Goal: Find contact information: Find contact information

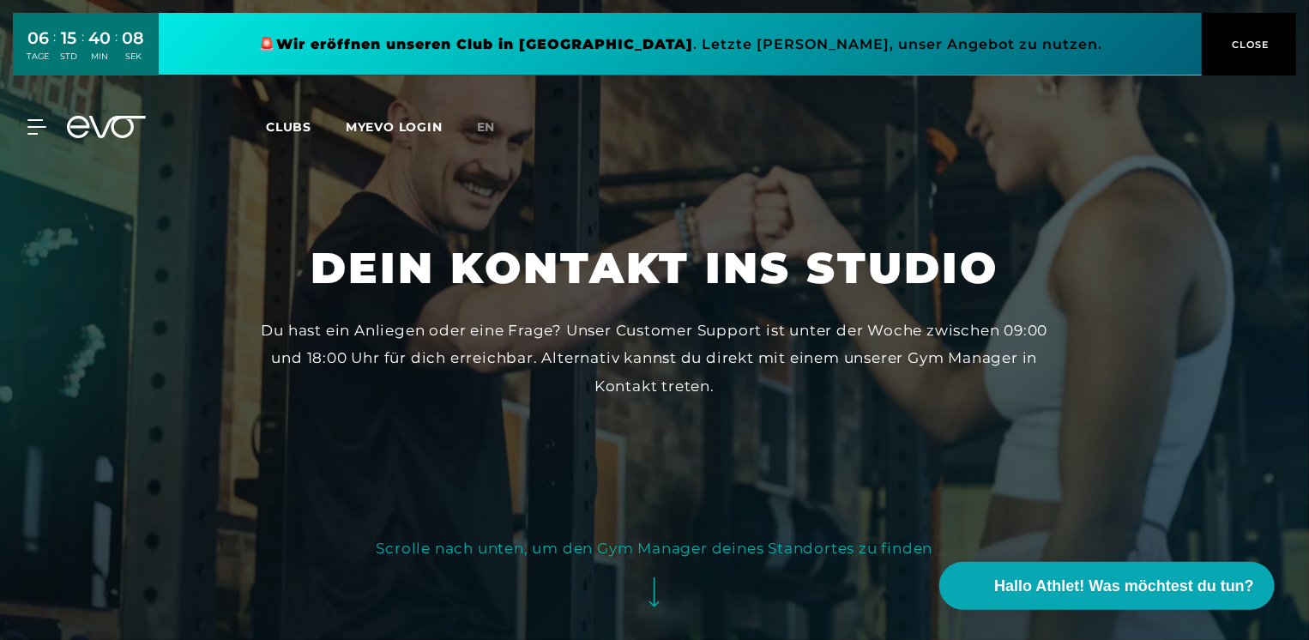
click at [509, 124] on link "en" at bounding box center [496, 128] width 39 height 20
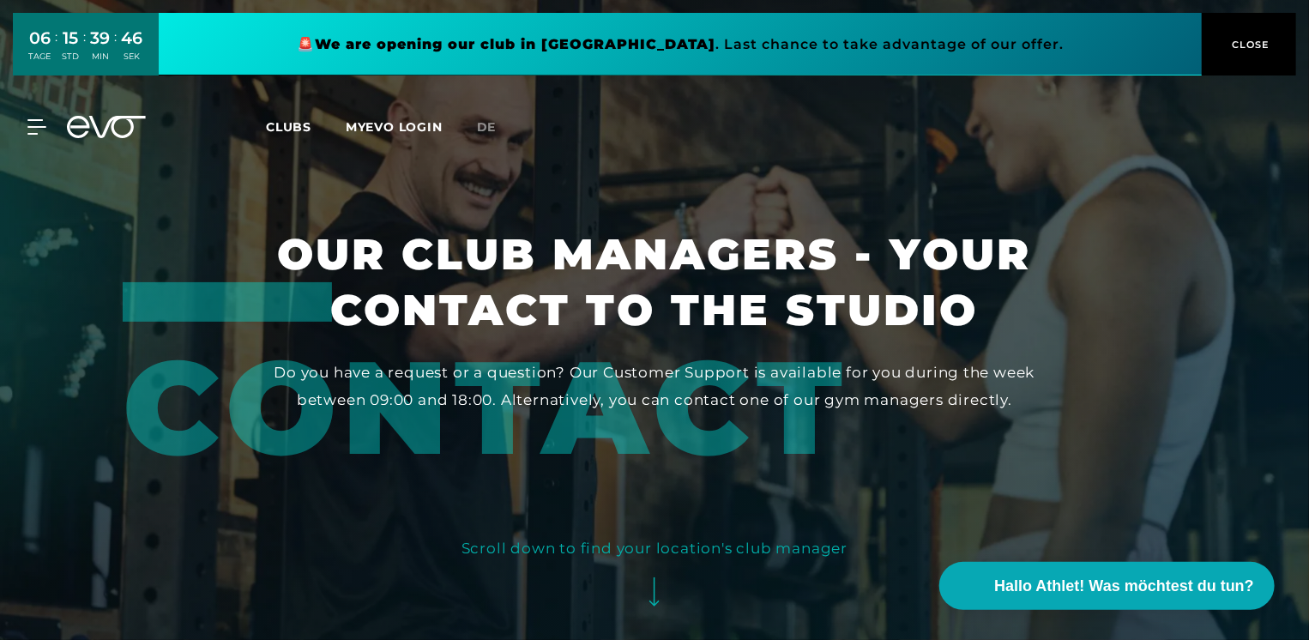
click at [288, 132] on span "Clubs" at bounding box center [288, 126] width 45 height 15
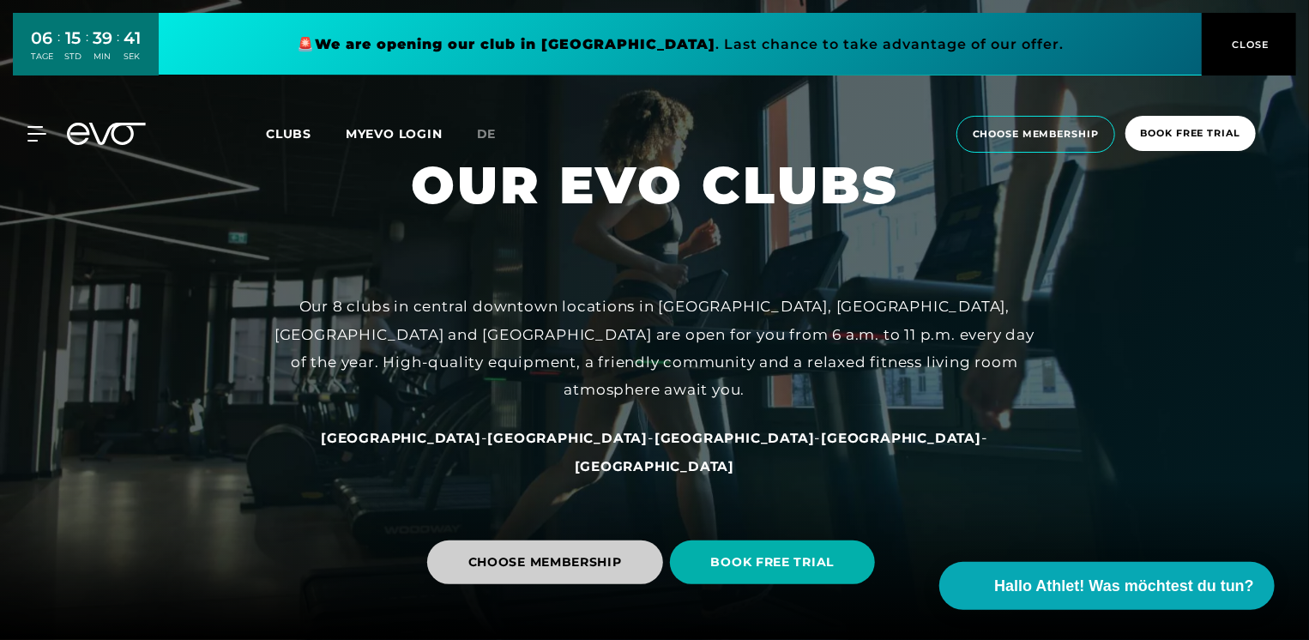
click at [584, 561] on span "CHOOSE MEMBERSHIP" at bounding box center [545, 562] width 154 height 18
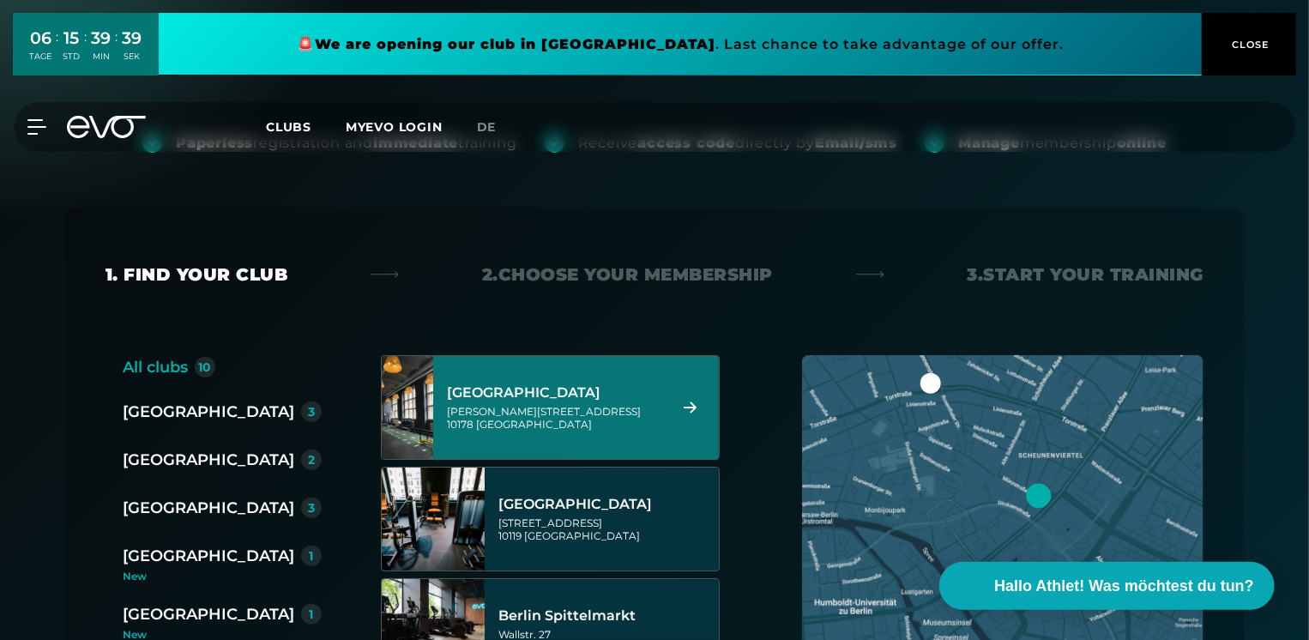
scroll to position [257, 0]
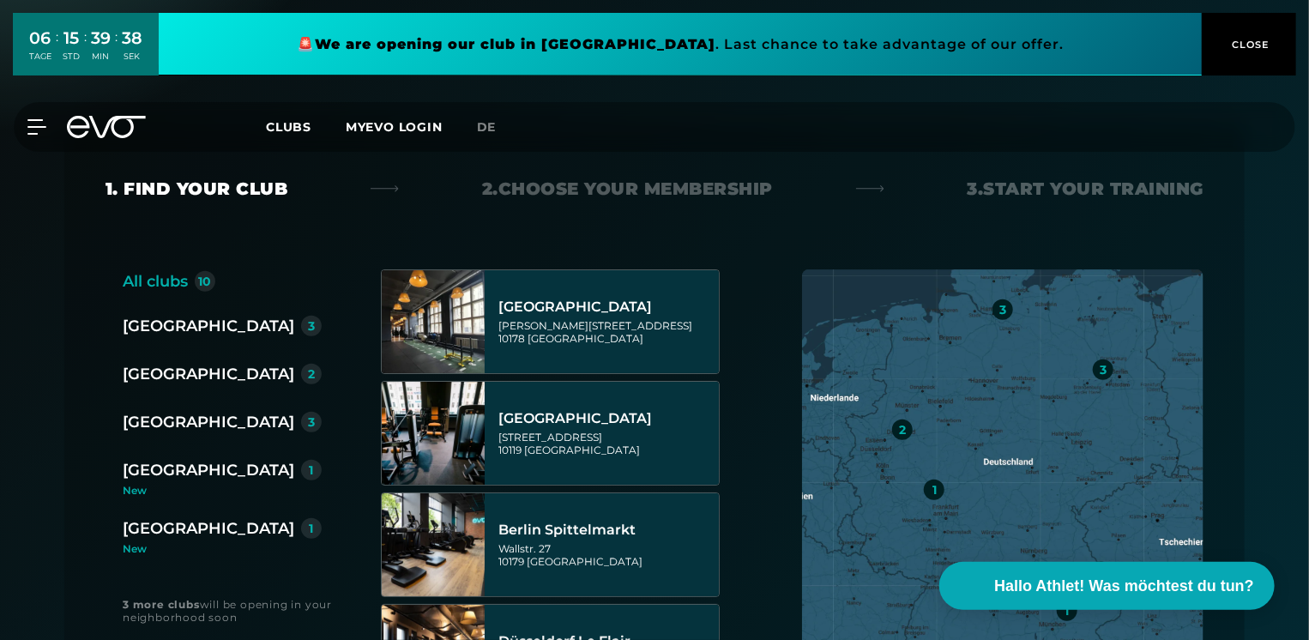
click at [198, 371] on div "[GEOGRAPHIC_DATA]" at bounding box center [209, 374] width 172 height 24
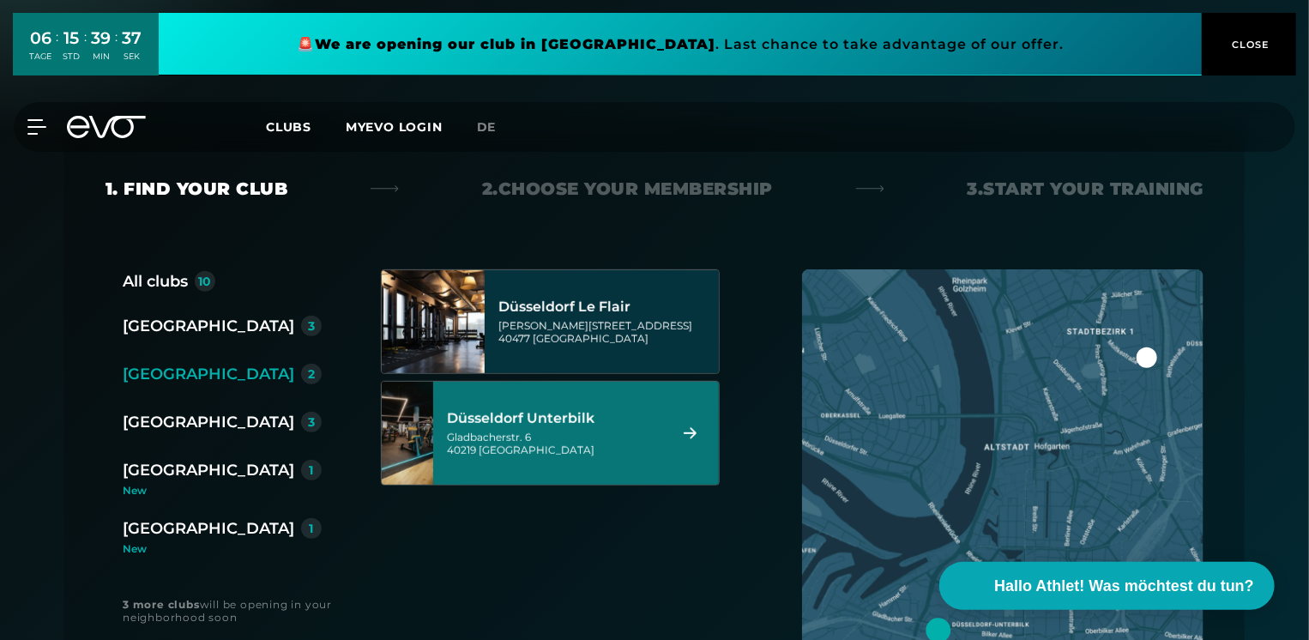
click at [522, 449] on div "Gladbacherstr. 6 40219 Düsseldorf" at bounding box center [554, 444] width 215 height 26
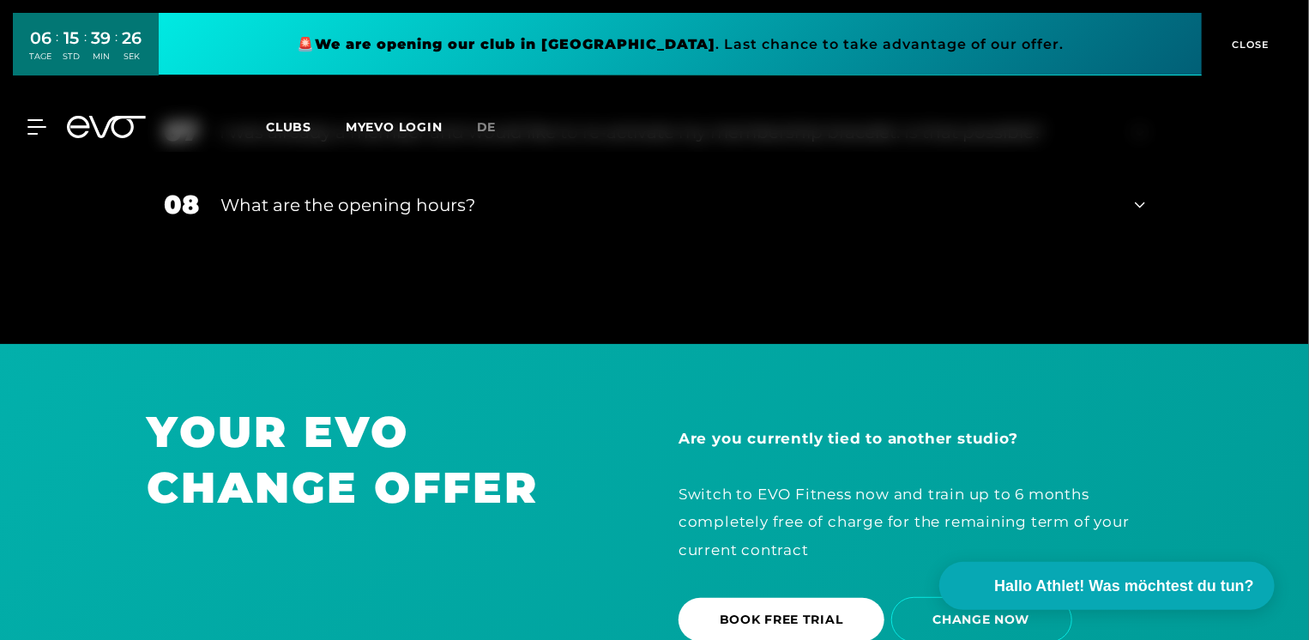
scroll to position [3042, 0]
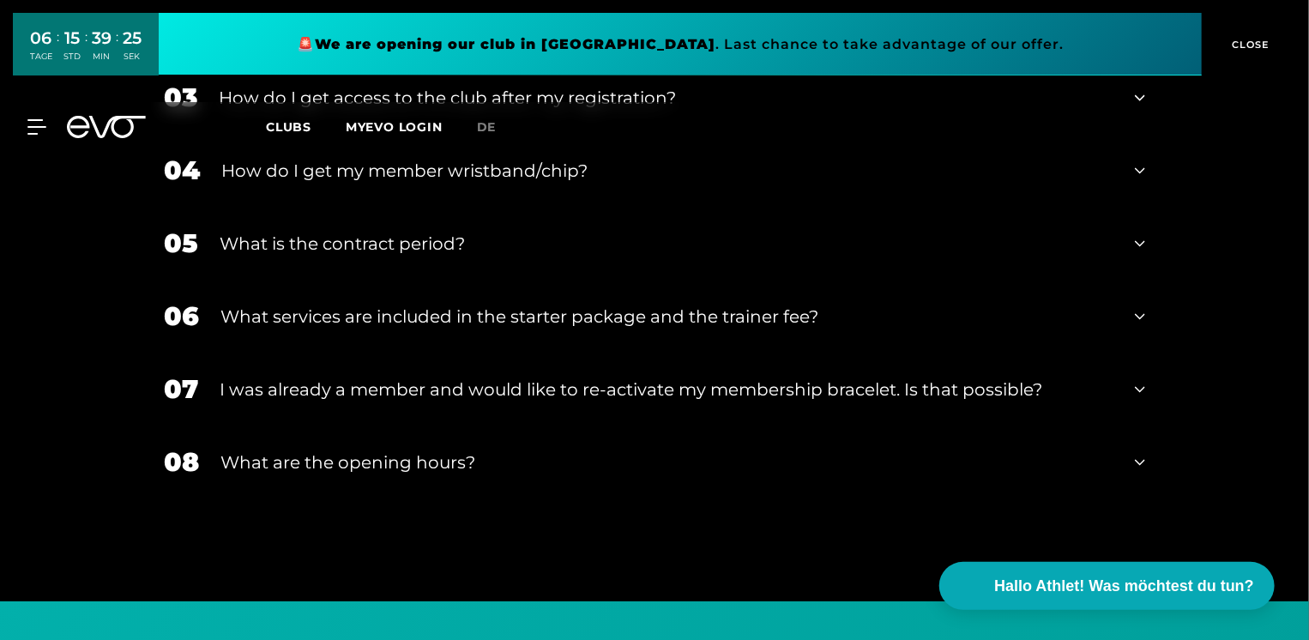
click at [1251, 49] on span "CLOSE" at bounding box center [1249, 44] width 42 height 15
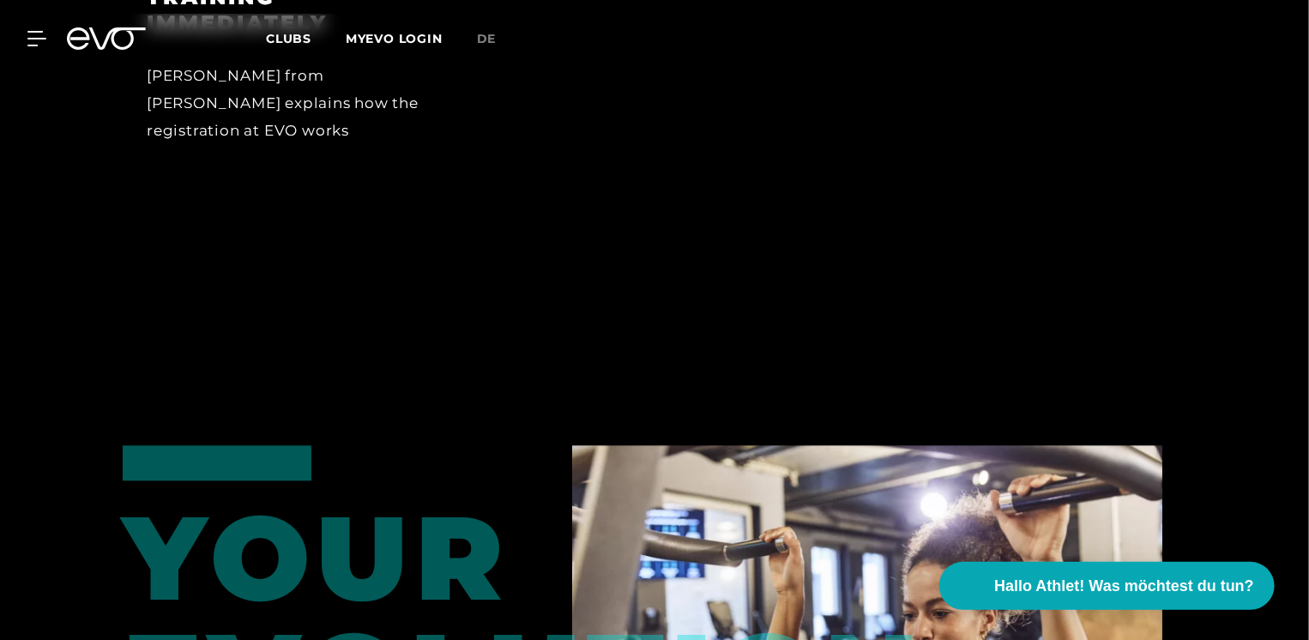
scroll to position [1583, 0]
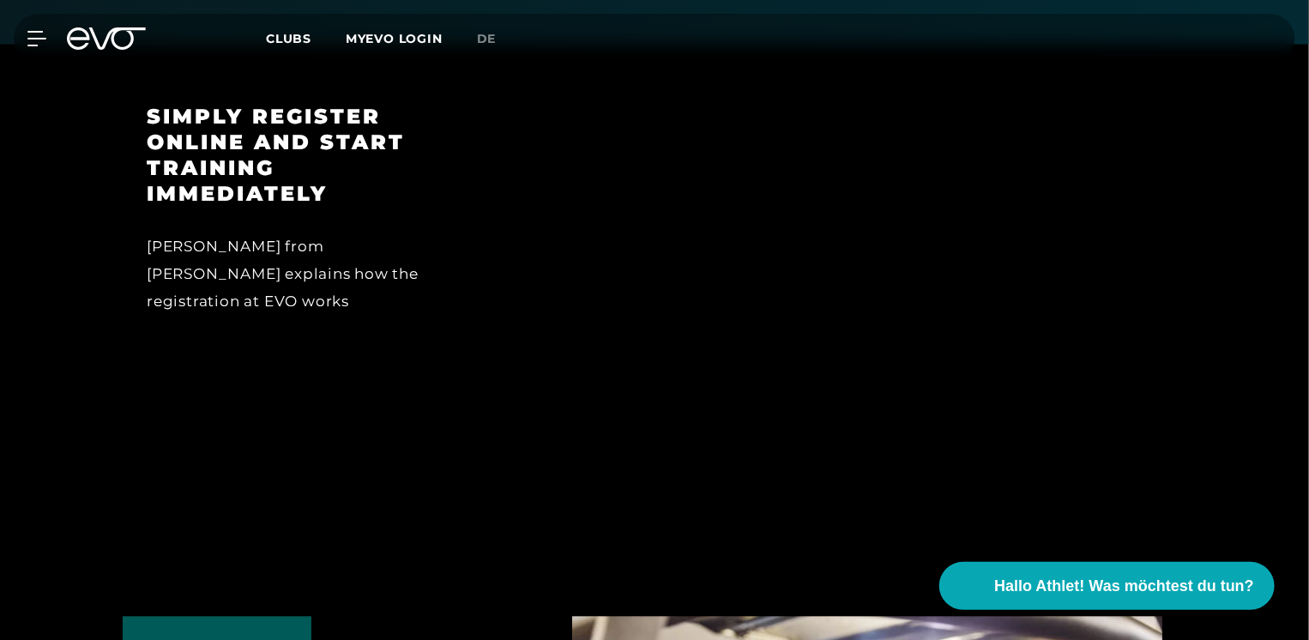
click at [75, 34] on icon at bounding box center [106, 38] width 79 height 22
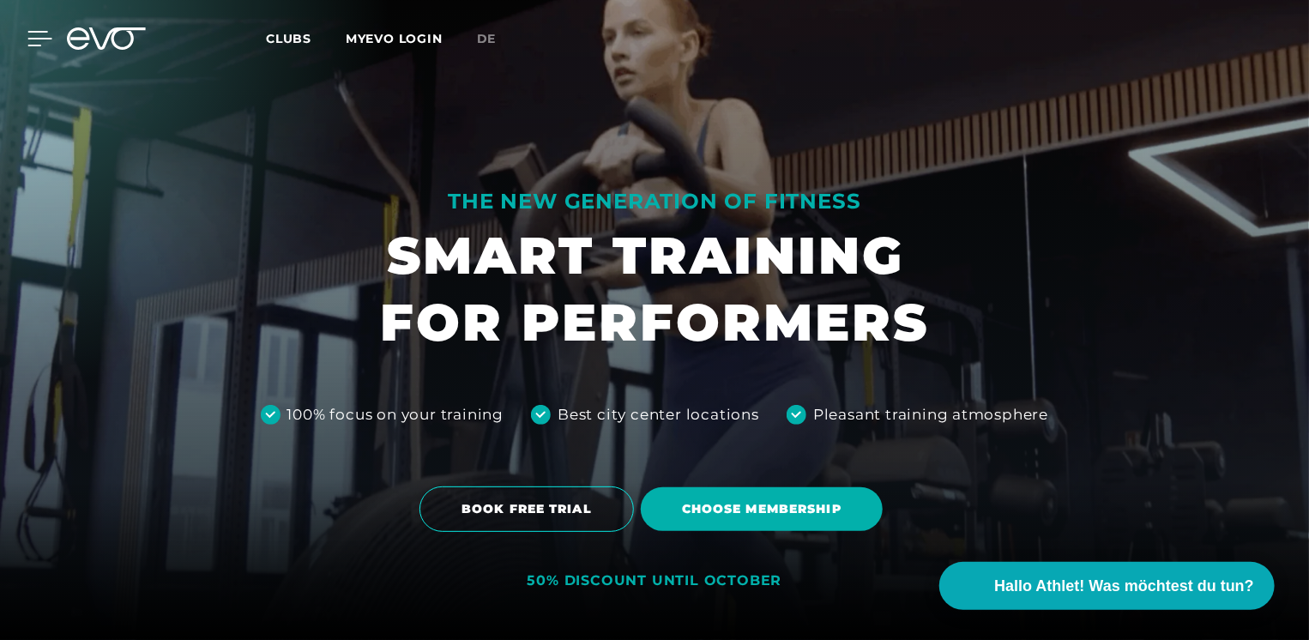
click at [41, 35] on icon at bounding box center [39, 38] width 25 height 15
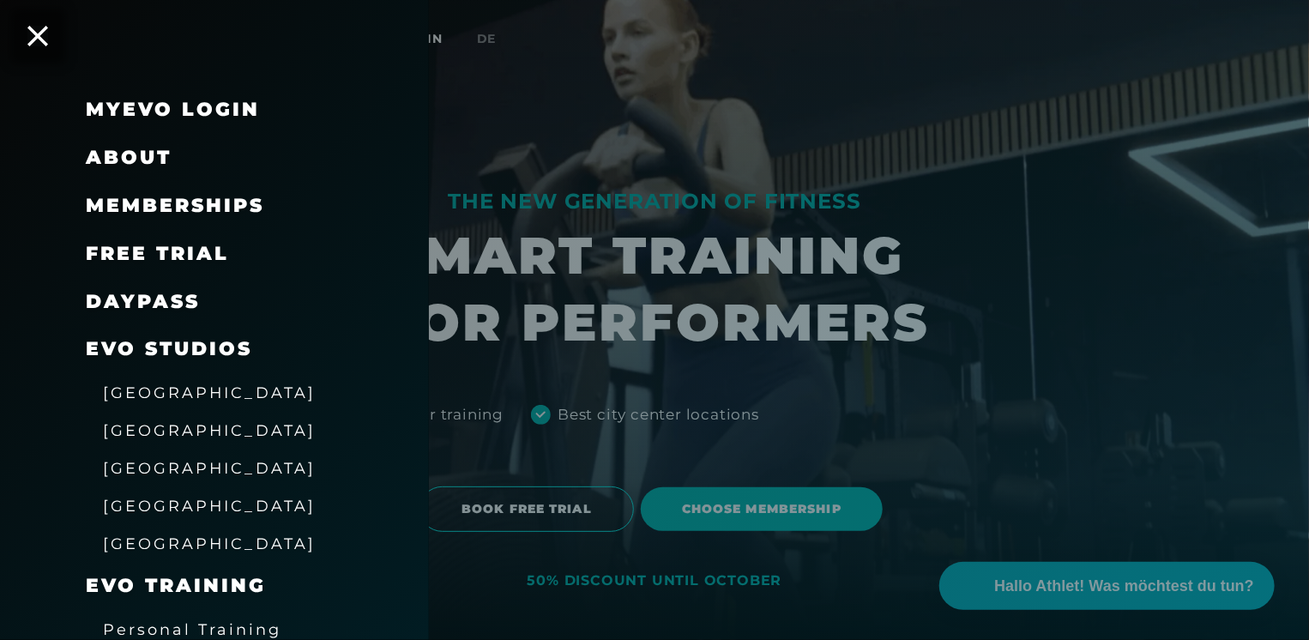
click at [41, 35] on icon at bounding box center [37, 36] width 21 height 21
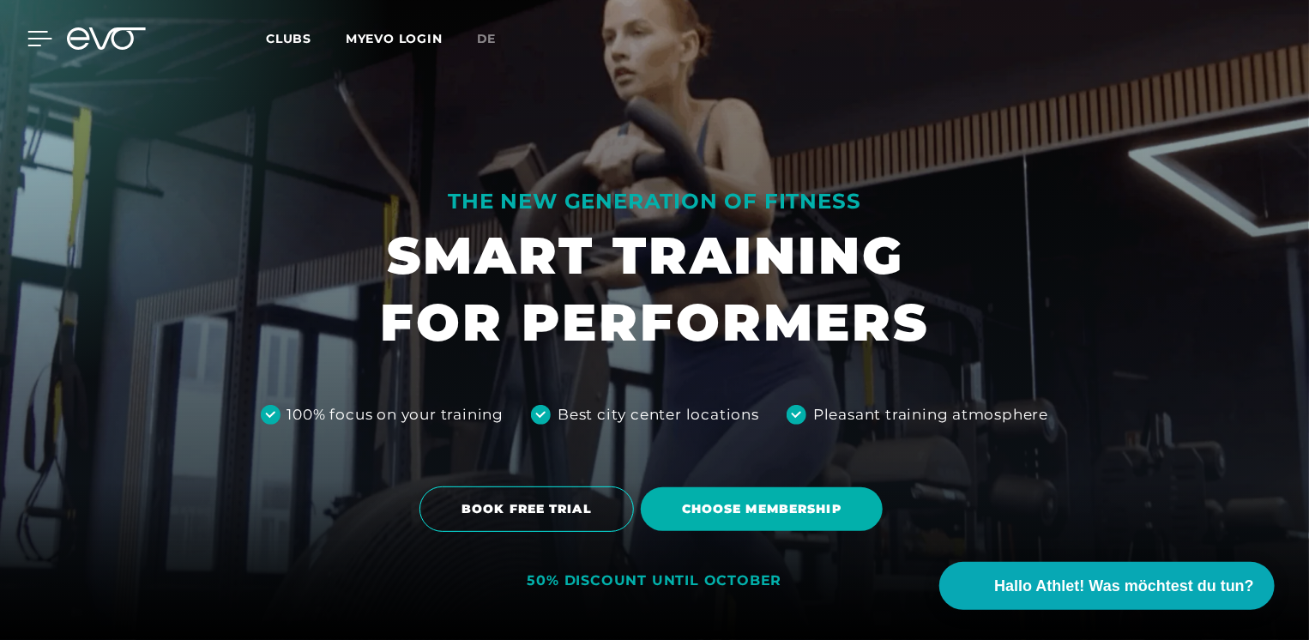
click at [41, 35] on icon at bounding box center [39, 38] width 25 height 15
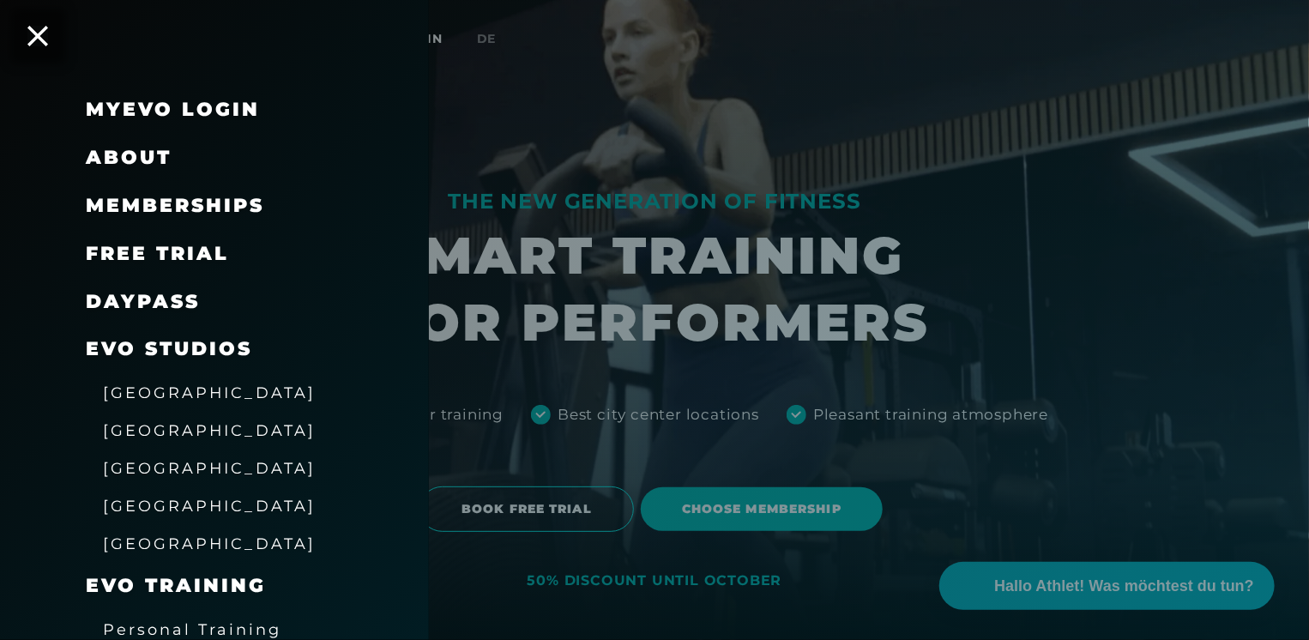
click at [151, 112] on link "MyEVO Login" at bounding box center [173, 109] width 174 height 23
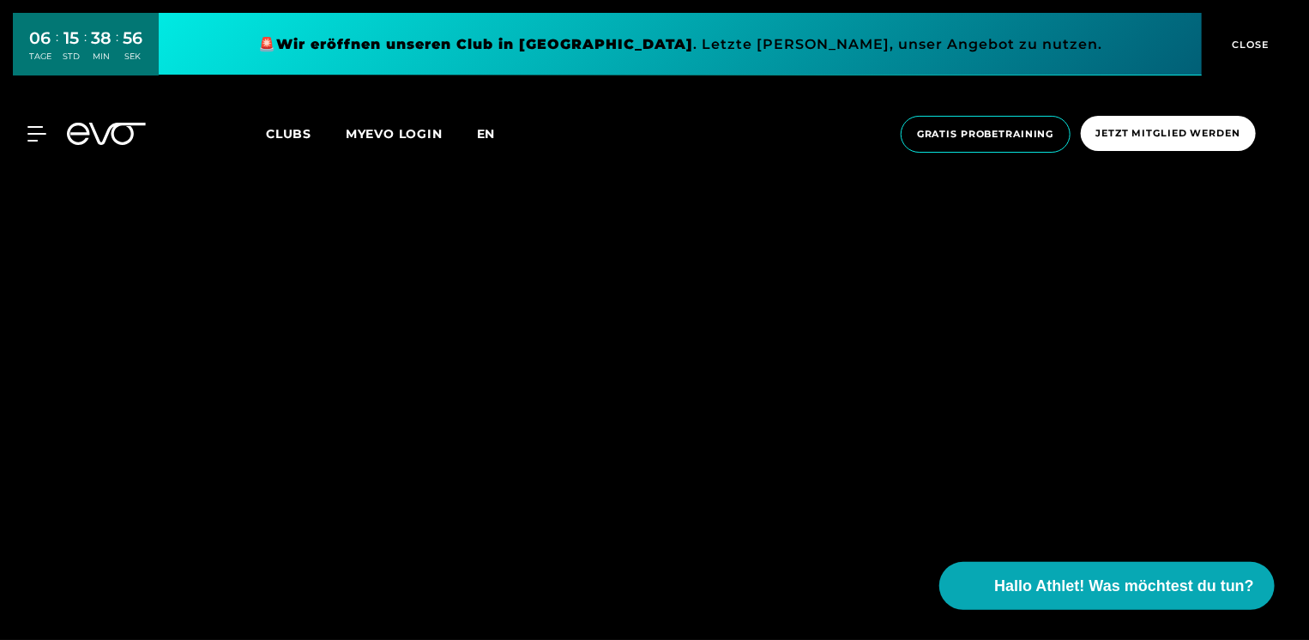
click at [483, 133] on span "en" at bounding box center [486, 133] width 19 height 15
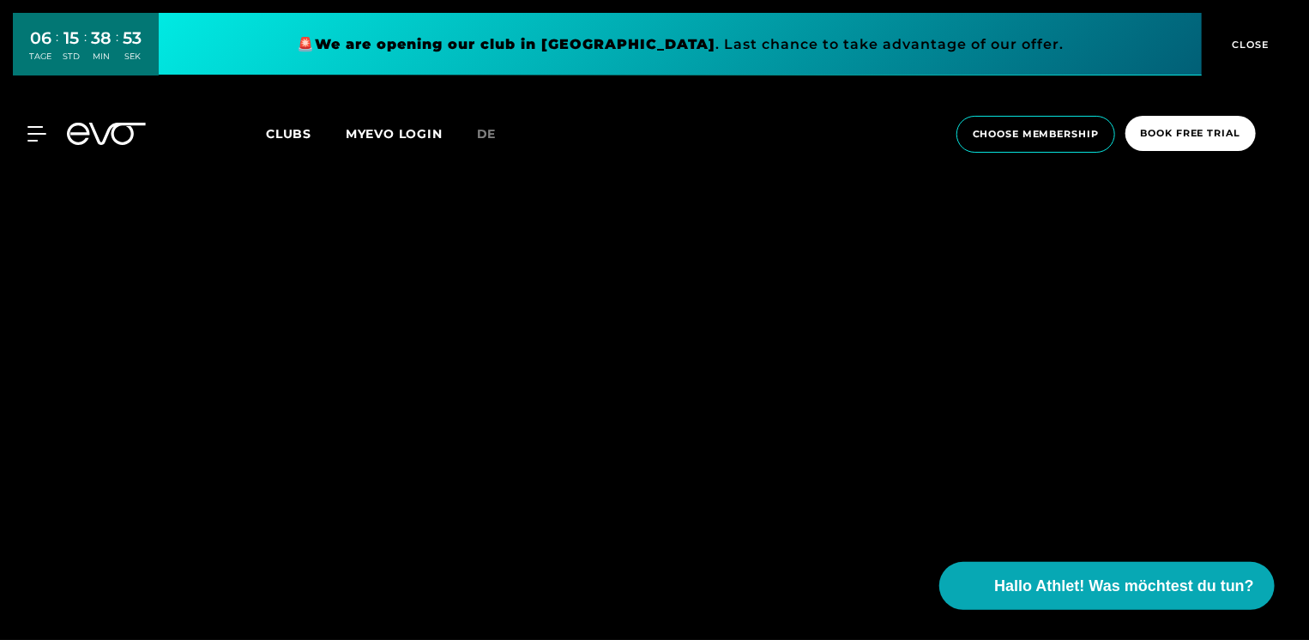
click at [669, 179] on div "MyEVO Login About Memberships free trial DAYPASS EVO Studios Düsseldorf Berlin …" at bounding box center [654, 134] width 1309 height 92
click at [487, 136] on span "de" at bounding box center [487, 133] width 20 height 15
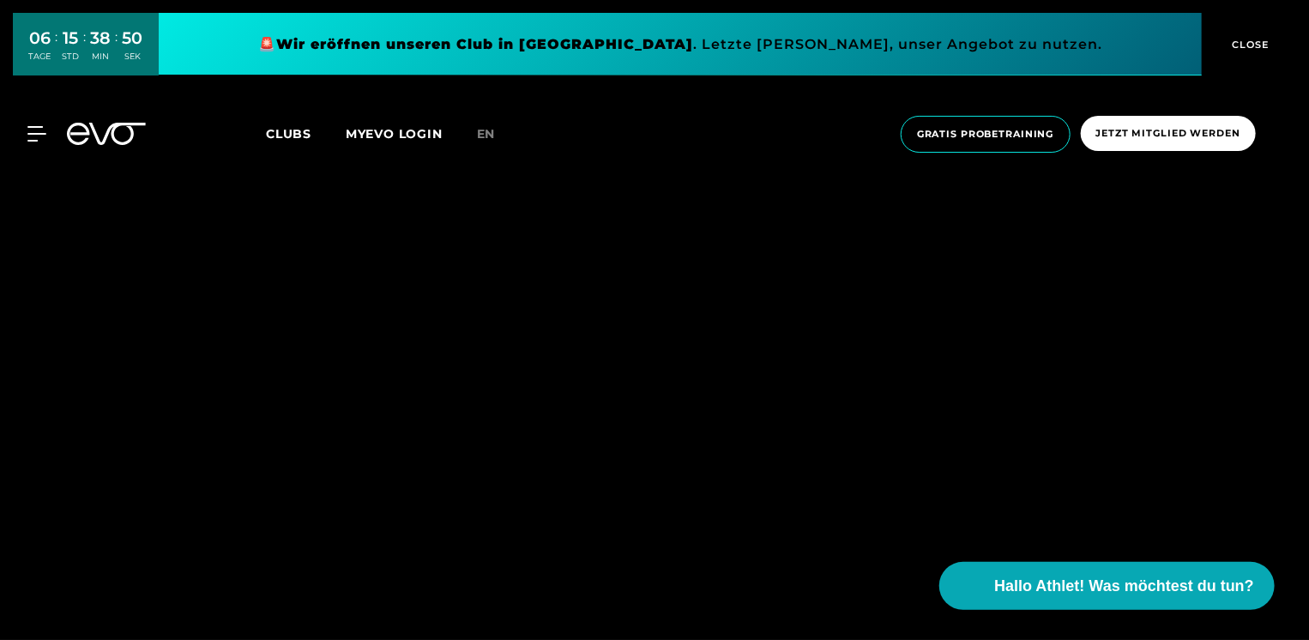
click at [487, 136] on span "en" at bounding box center [486, 133] width 19 height 15
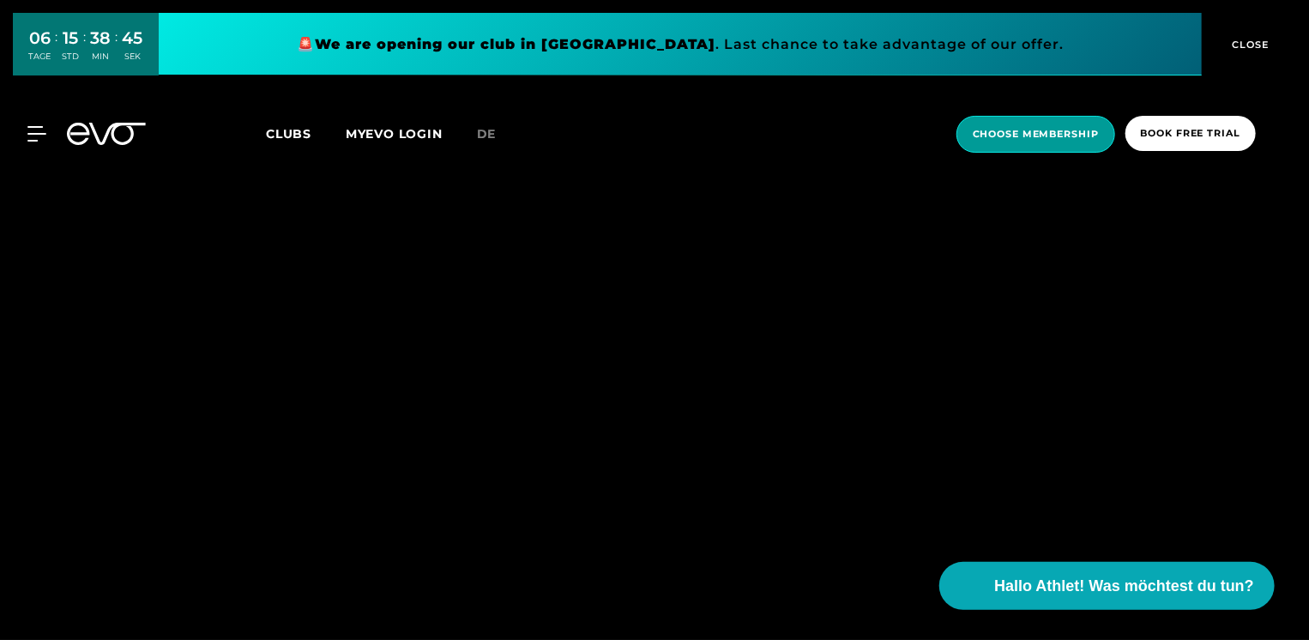
click at [1041, 130] on span "choose membership" at bounding box center [1036, 134] width 126 height 15
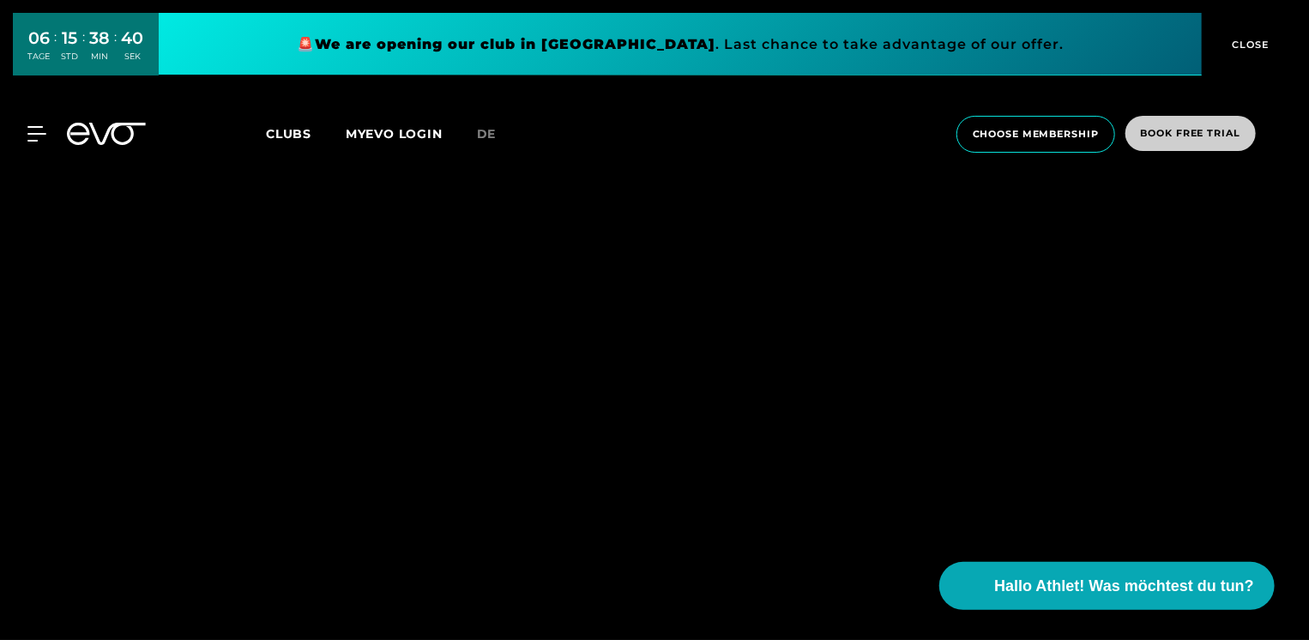
click at [1191, 136] on span "book free trial" at bounding box center [1190, 133] width 99 height 15
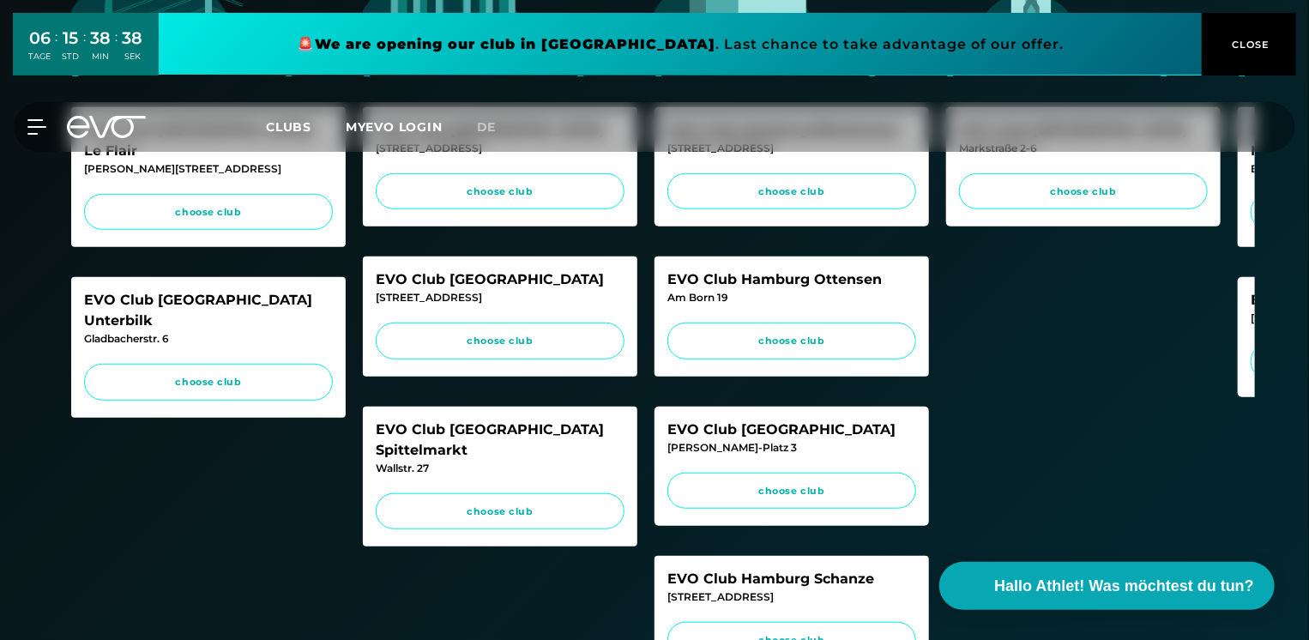
scroll to position [343, 0]
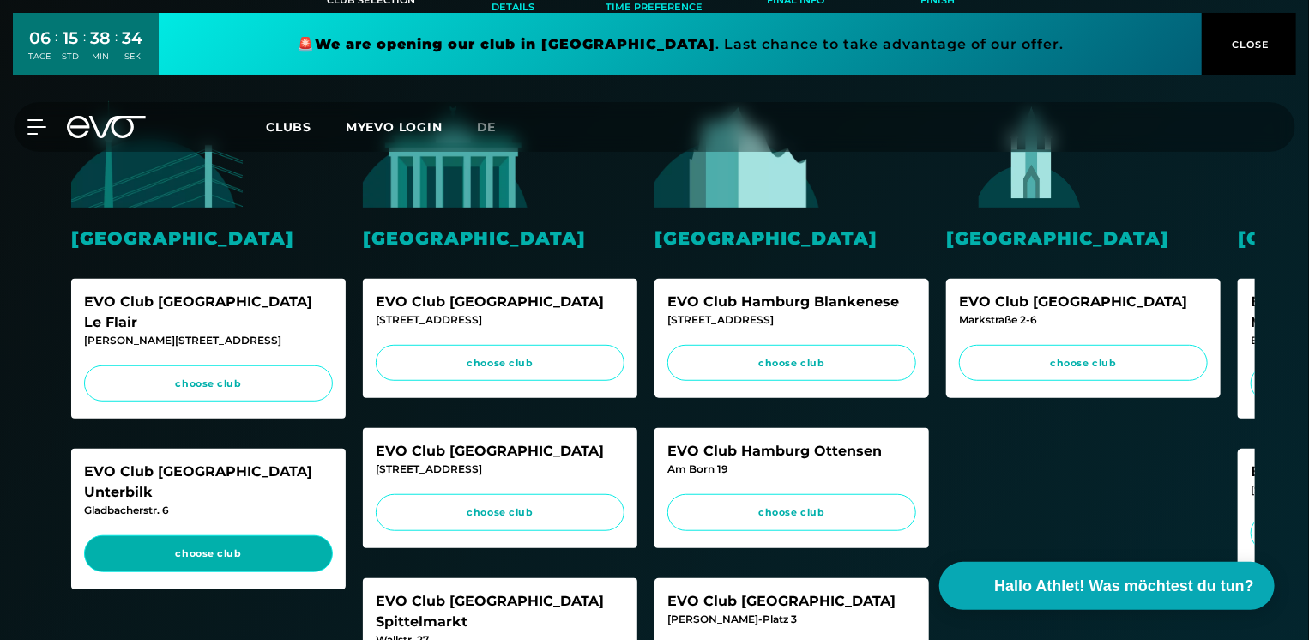
click at [225, 546] on span "choose club" at bounding box center [208, 553] width 216 height 15
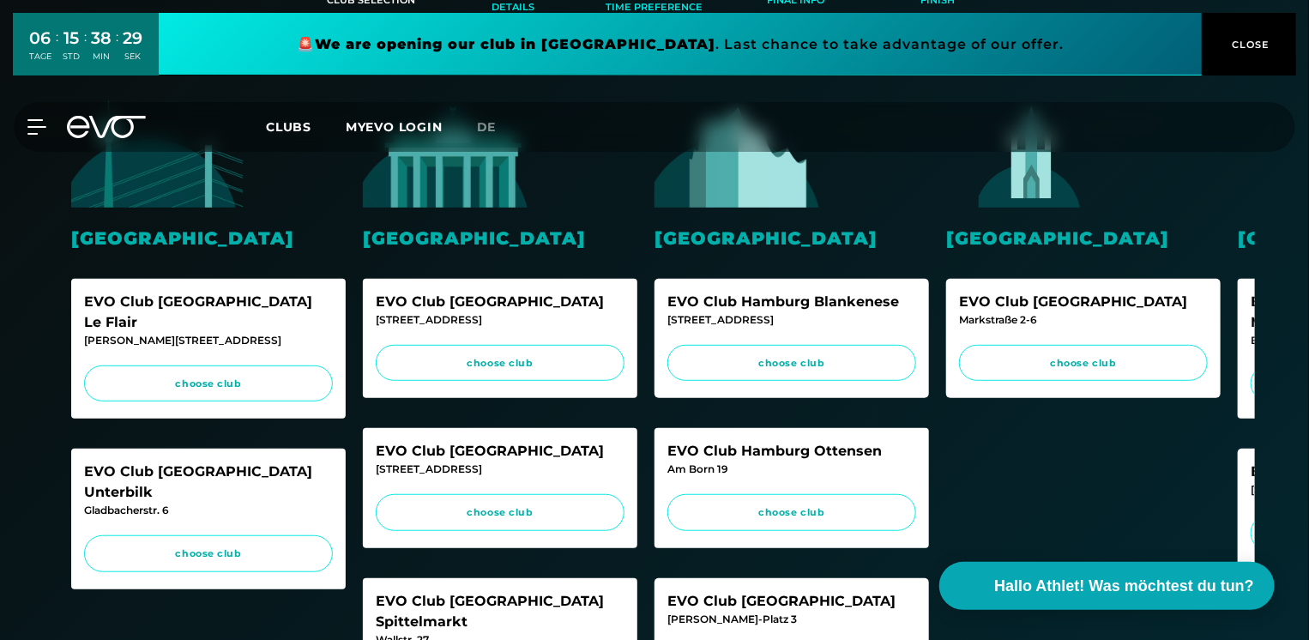
scroll to position [172, 0]
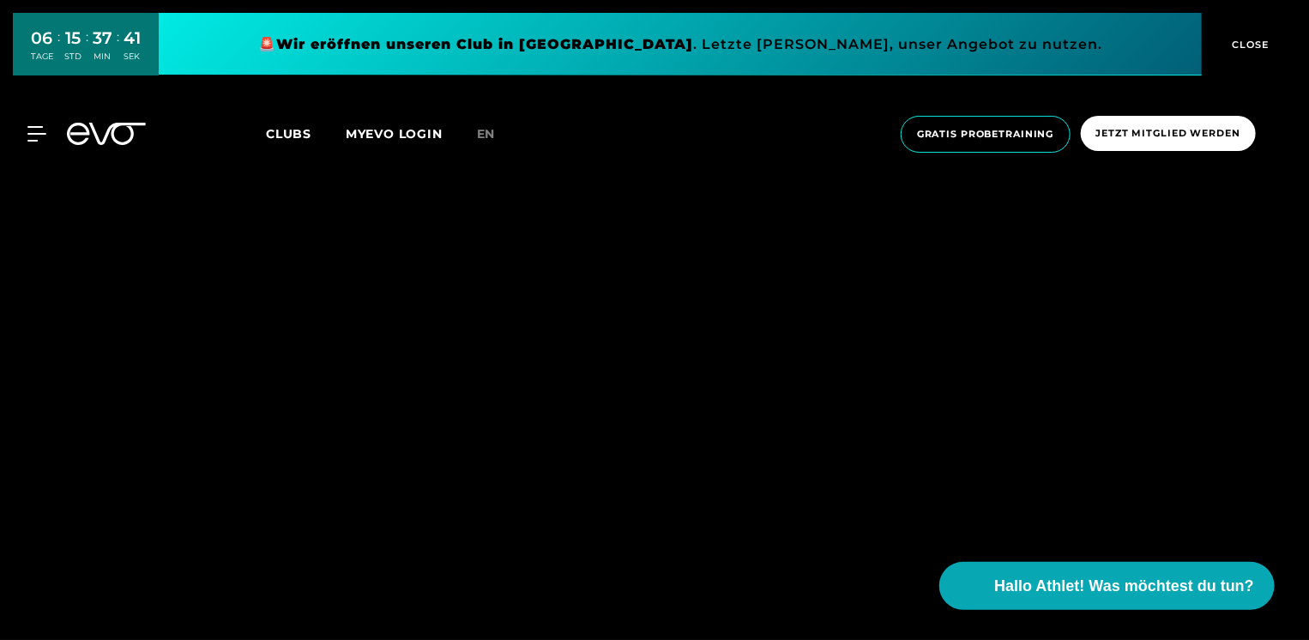
click at [1236, 50] on span "CLOSE" at bounding box center [1249, 44] width 42 height 15
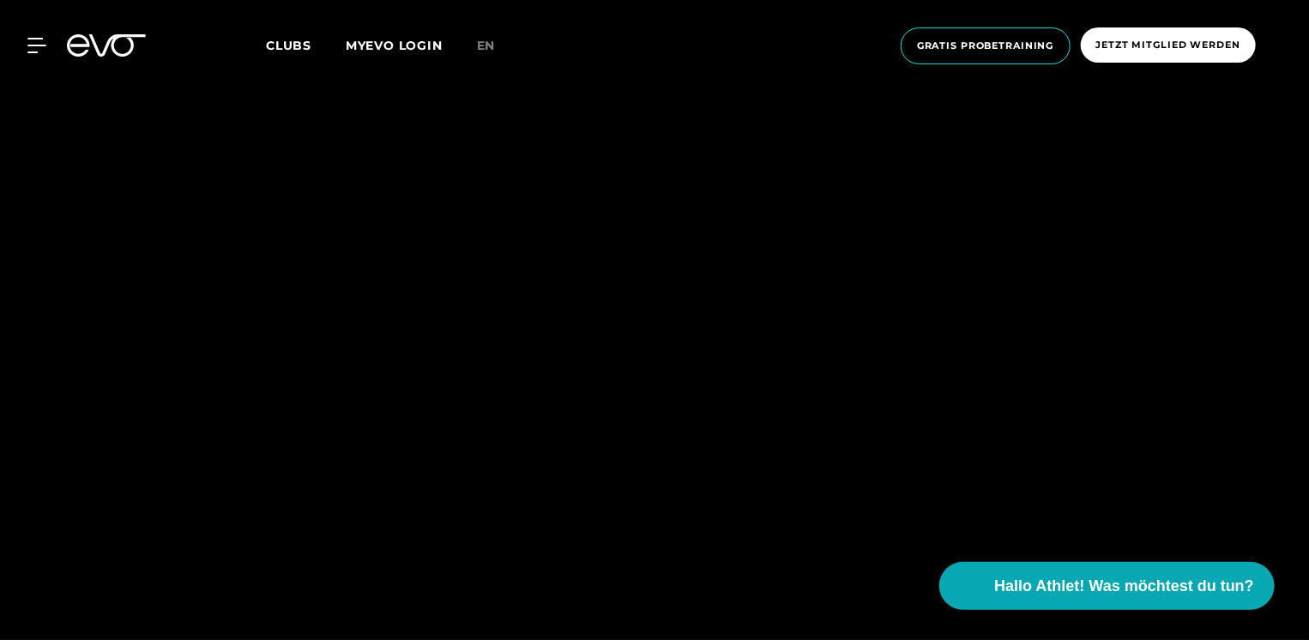
click at [39, 29] on div "MyEVO Login Über EVO Mitgliedschaften Probetraining TAGESPASS EVO Studios Düsse…" at bounding box center [654, 46] width 1302 height 64
click at [33, 46] on icon at bounding box center [40, 46] width 24 height 14
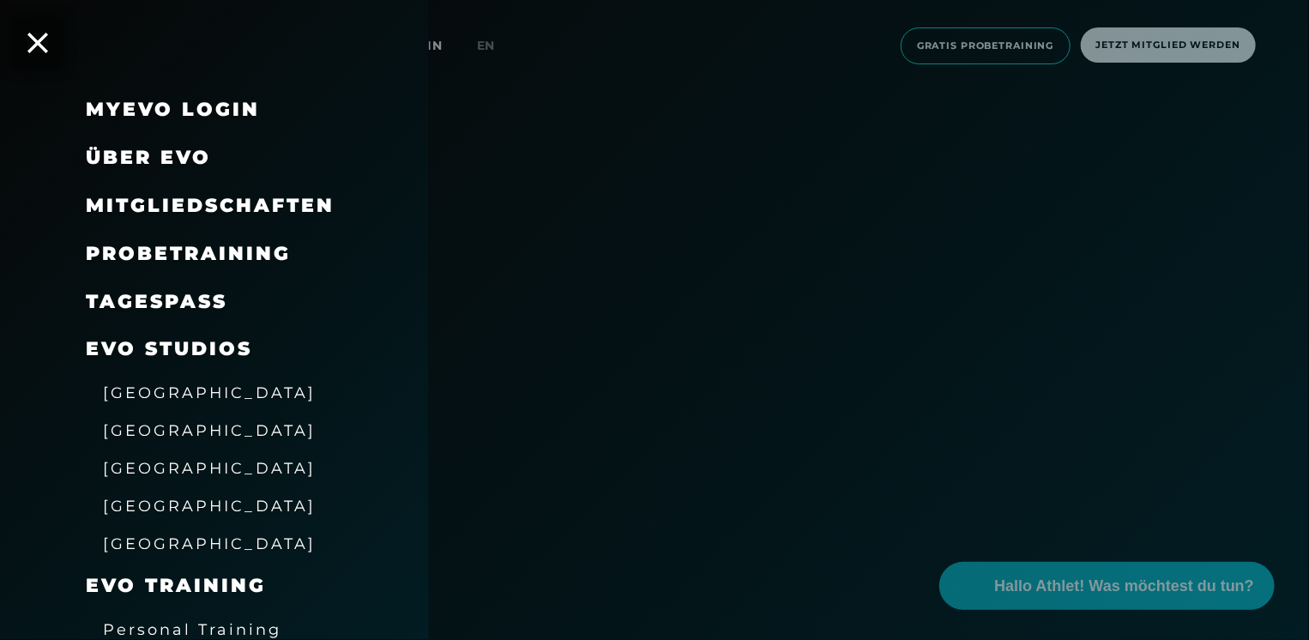
click at [802, 191] on div at bounding box center [654, 320] width 1309 height 640
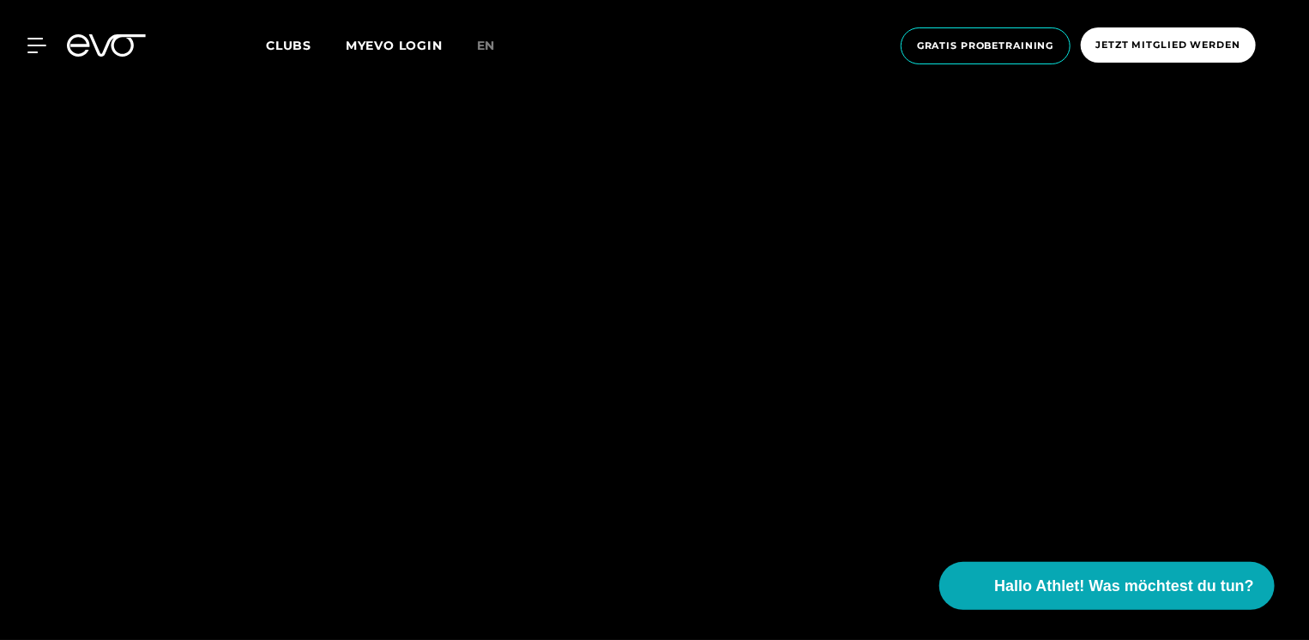
click at [501, 46] on link "en" at bounding box center [496, 46] width 39 height 20
click at [84, 39] on icon at bounding box center [106, 45] width 79 height 22
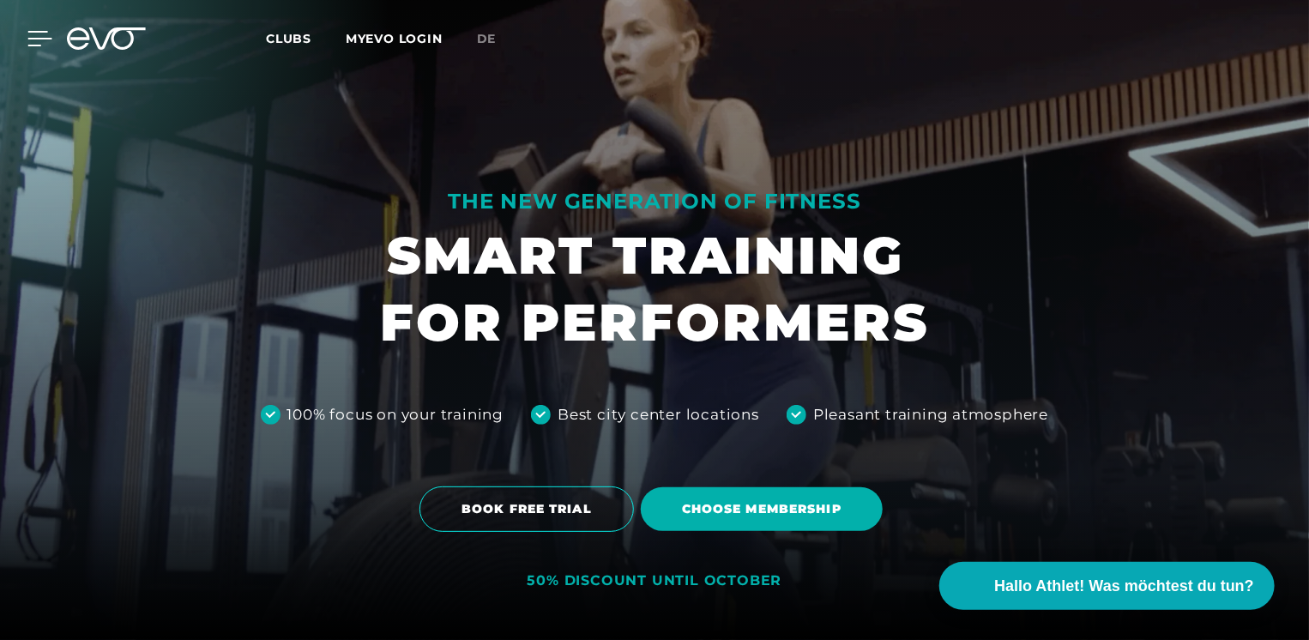
click at [17, 37] on div at bounding box center [26, 38] width 51 height 15
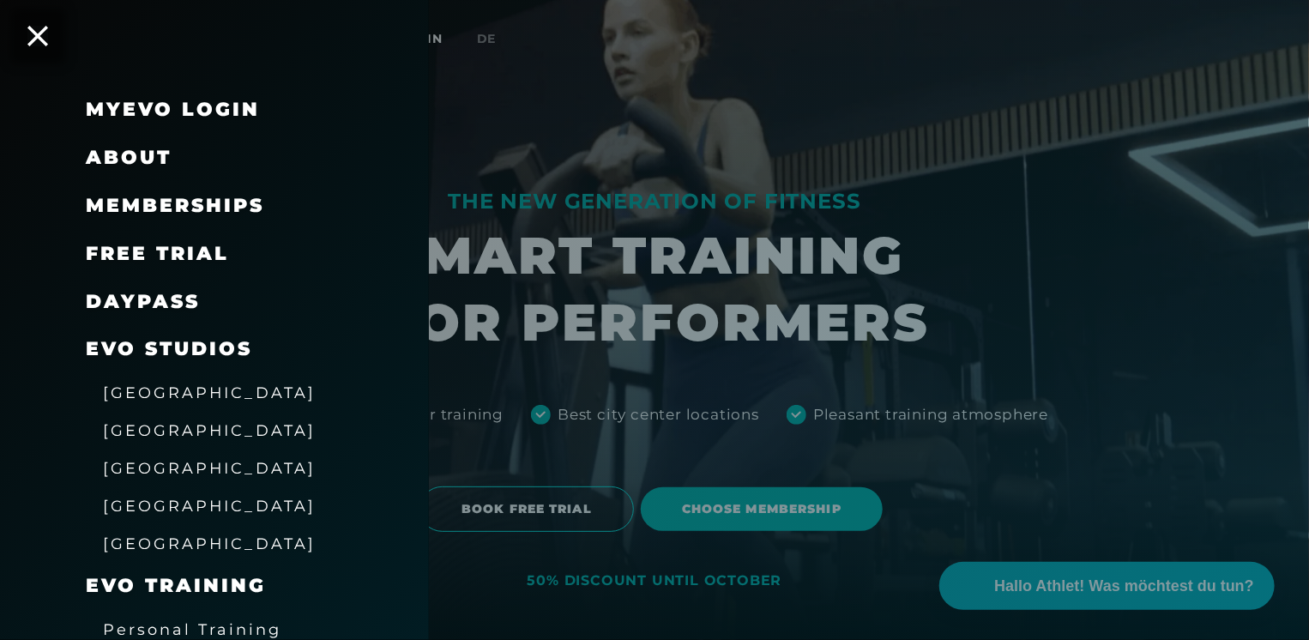
click at [170, 99] on link "MyEVO Login" at bounding box center [173, 109] width 174 height 23
click at [185, 109] on link "MyEVO Login" at bounding box center [173, 109] width 174 height 23
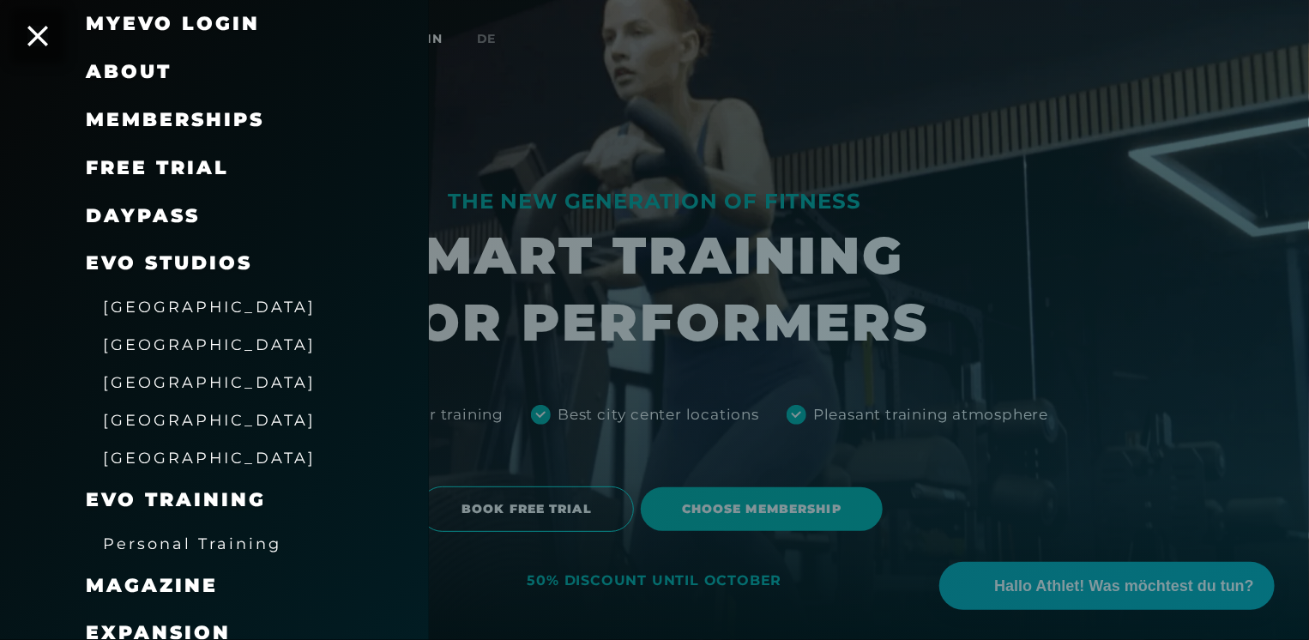
click at [142, 306] on span "[GEOGRAPHIC_DATA]" at bounding box center [209, 307] width 213 height 18
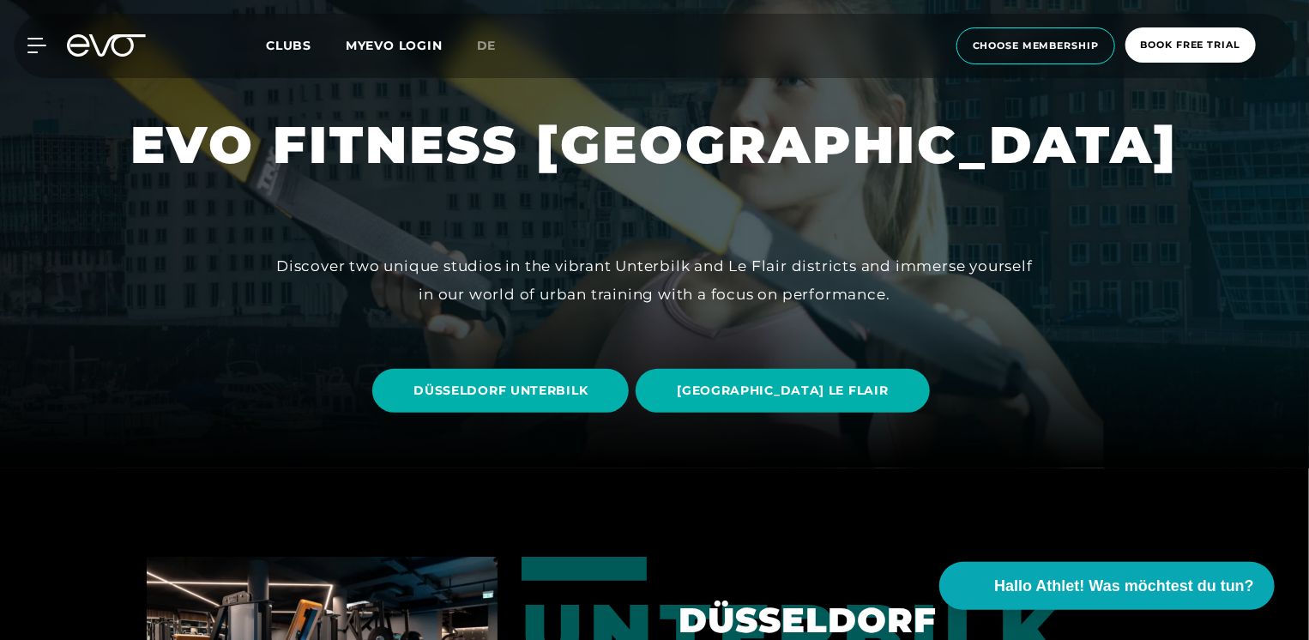
scroll to position [257, 0]
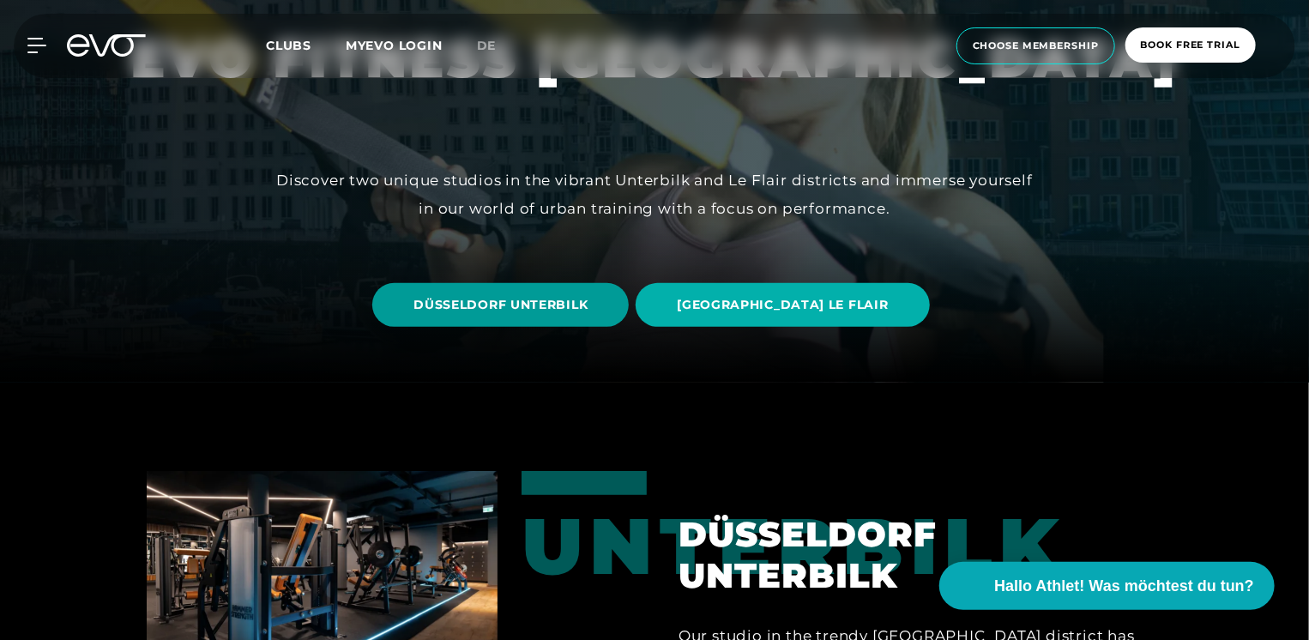
click at [474, 297] on span "DÜSSELDORF UNTERBILK" at bounding box center [500, 305] width 174 height 18
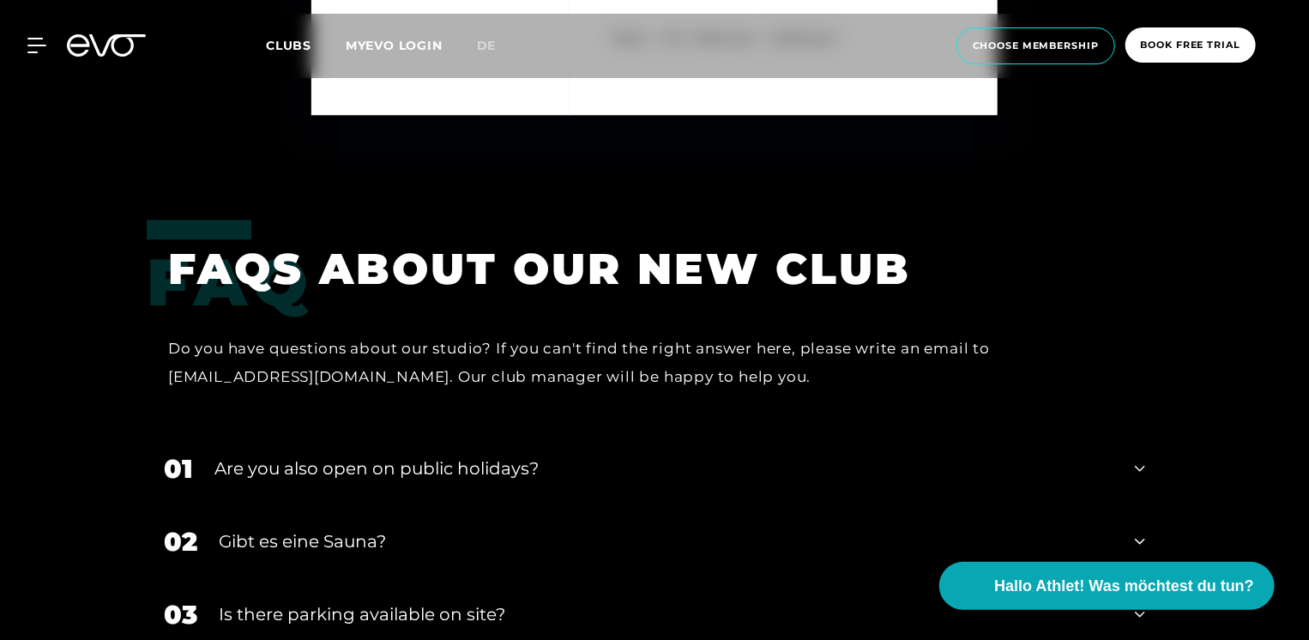
scroll to position [4958, 0]
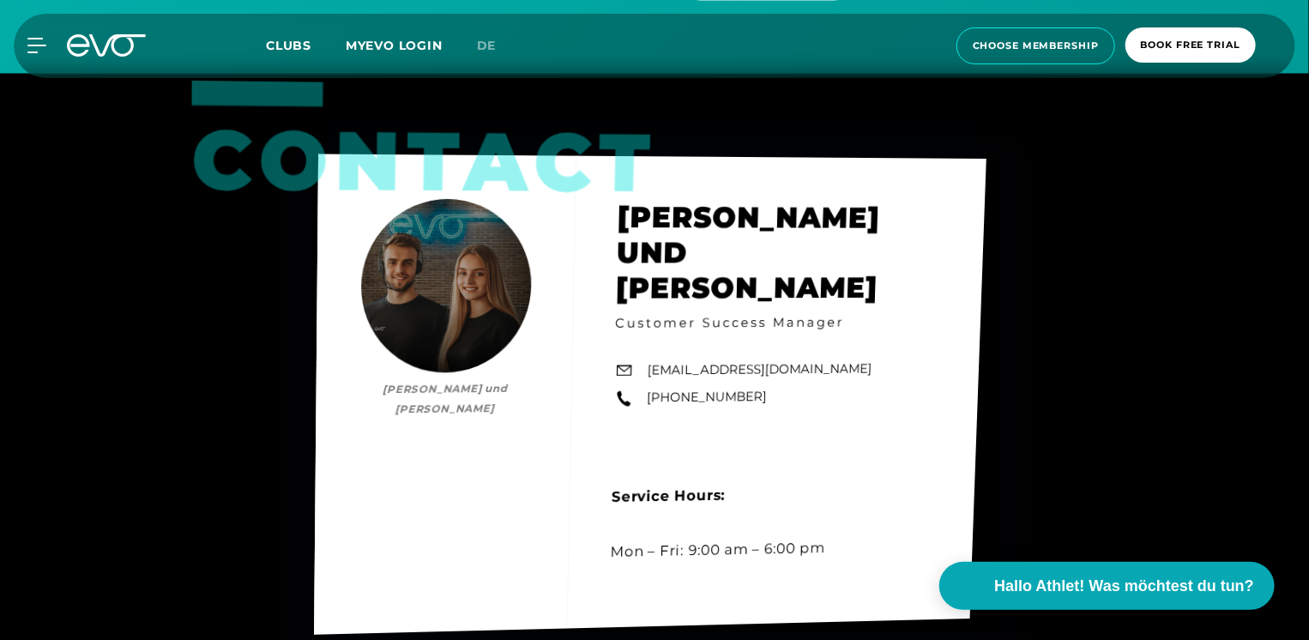
click at [453, 266] on div "Contact Timo und Lisa Timo und Lisa Customer Success Manager info@evofitness.de…" at bounding box center [650, 394] width 672 height 480
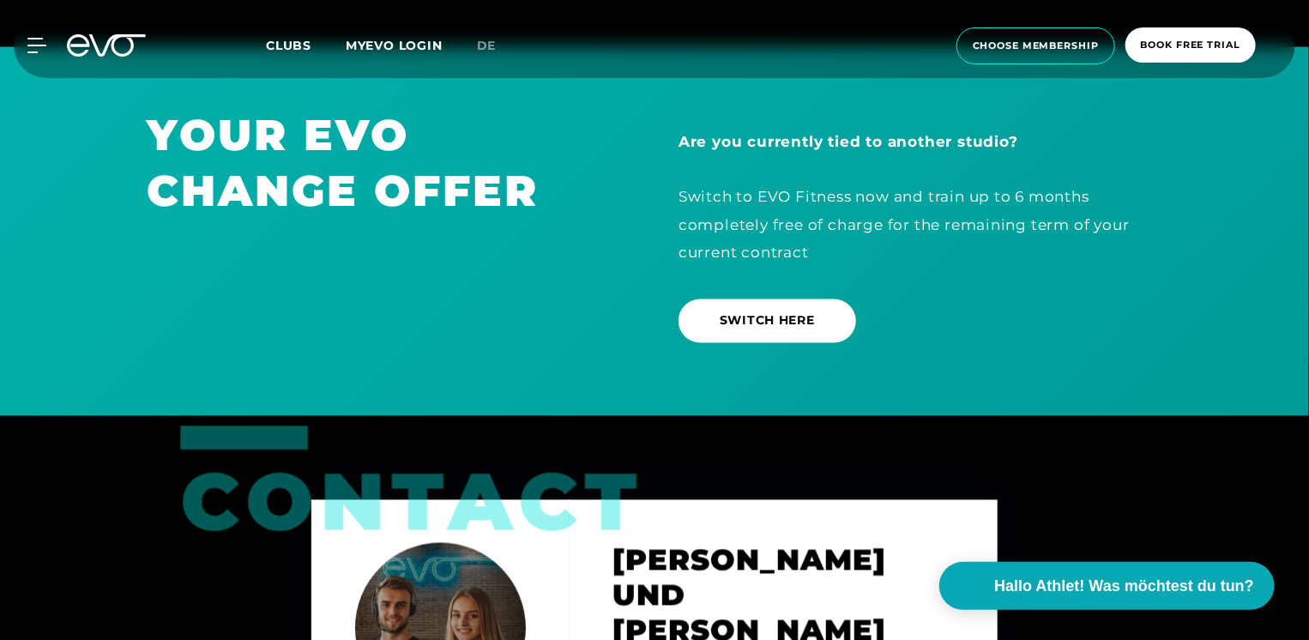
scroll to position [4872, 0]
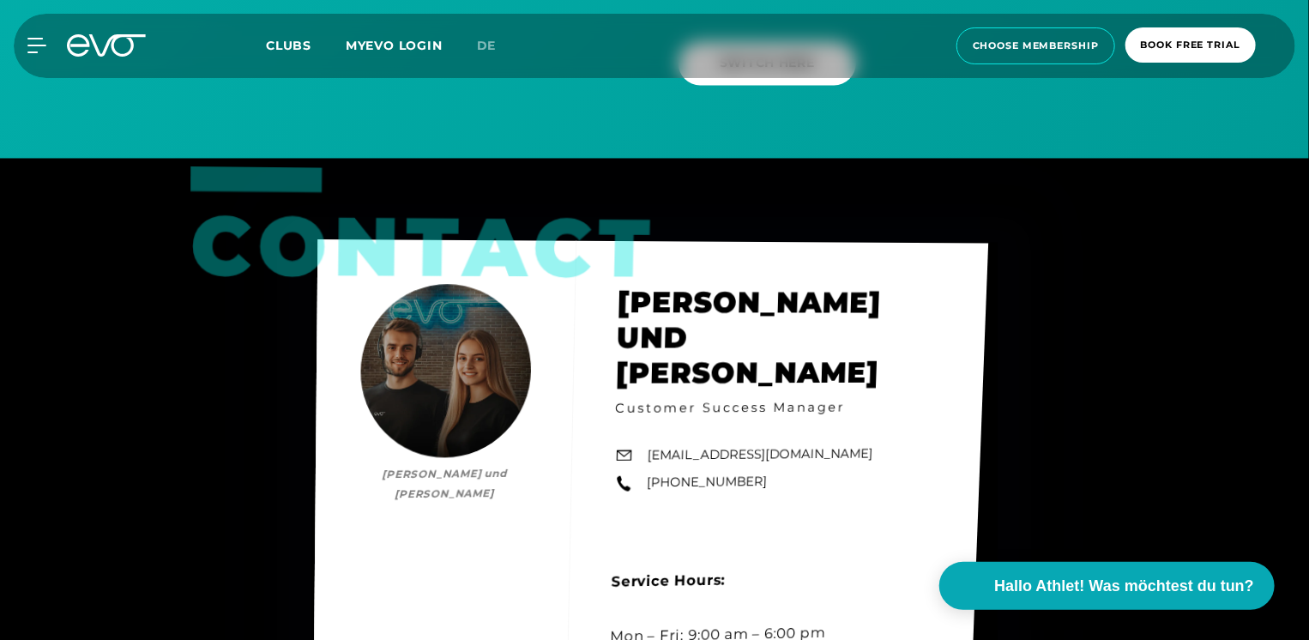
click at [484, 355] on div "Contact Timo und Lisa Timo und Lisa Customer Success Manager info@evofitness.de…" at bounding box center [650, 478] width 675 height 479
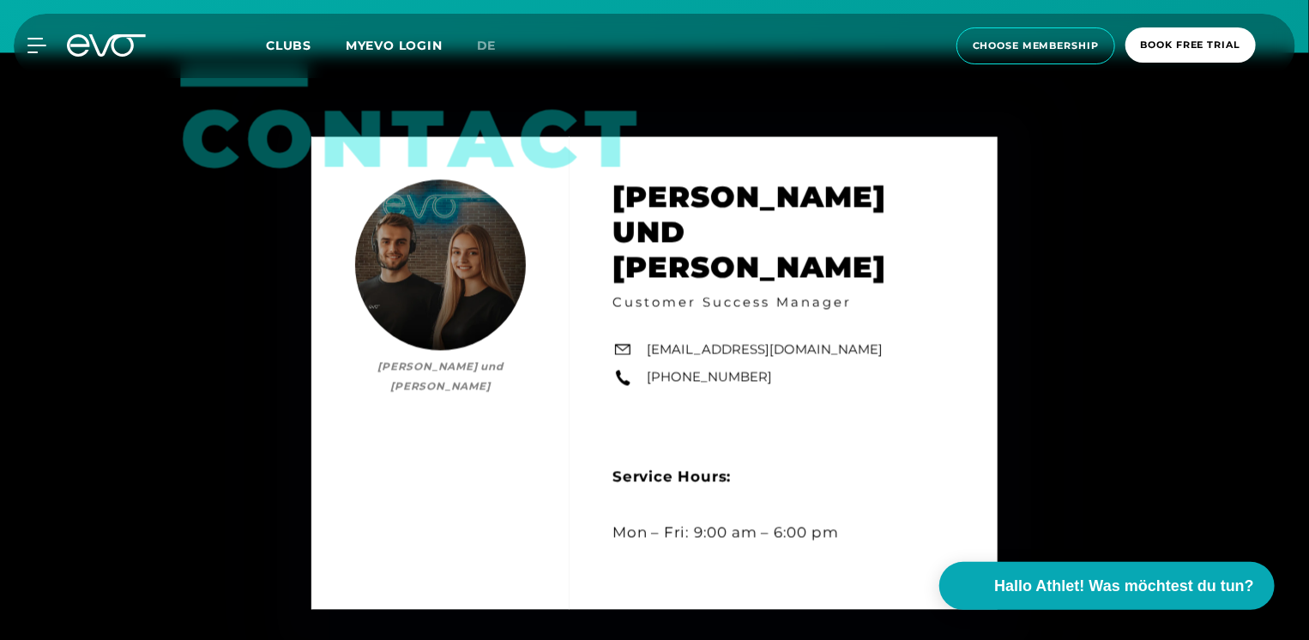
scroll to position [5056, 0]
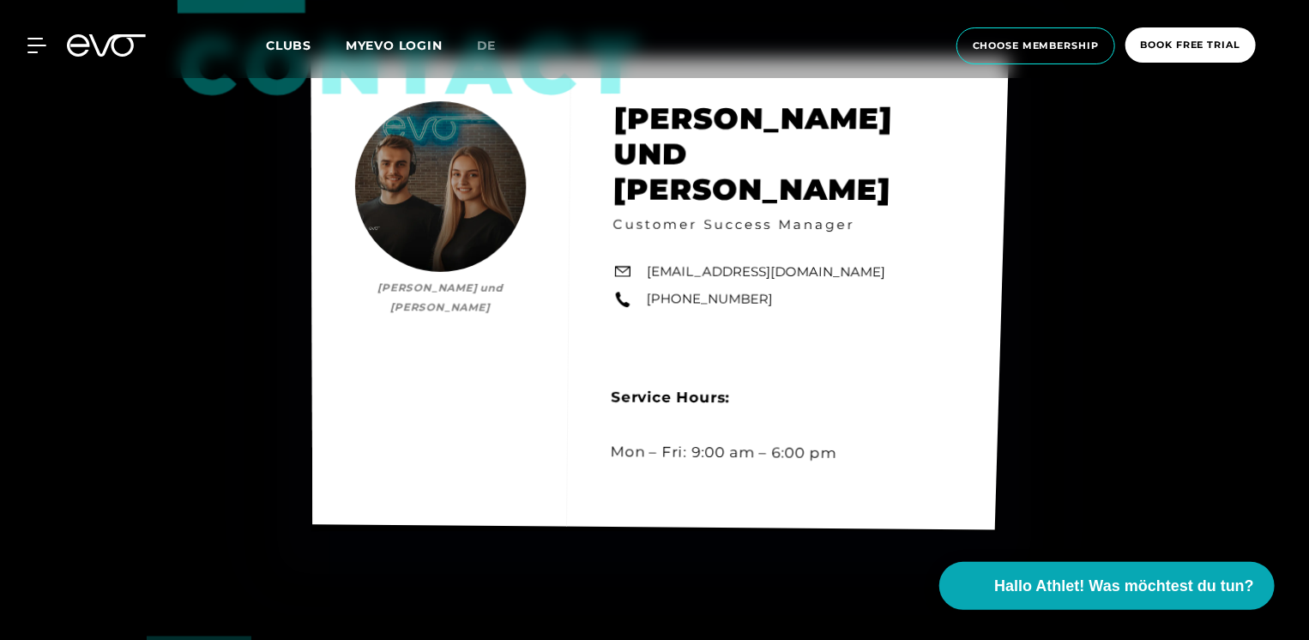
click at [669, 262] on link "info@evofitness.de" at bounding box center [766, 272] width 238 height 20
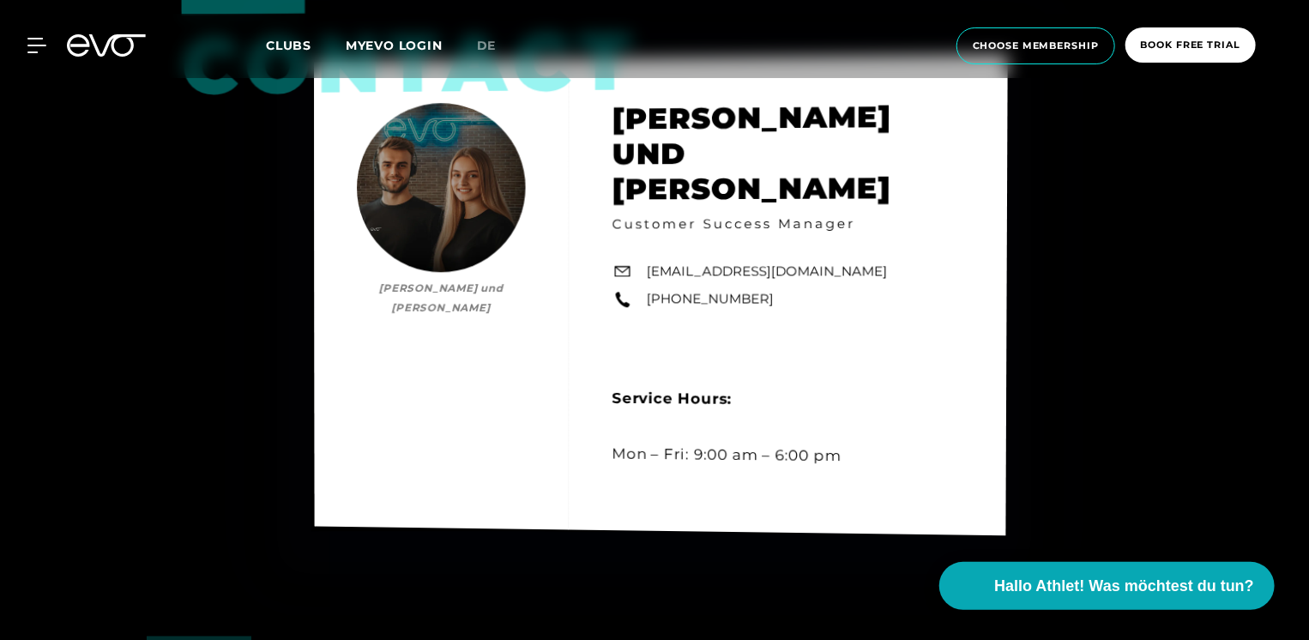
click at [696, 289] on link "+49 173 2892579" at bounding box center [710, 299] width 127 height 20
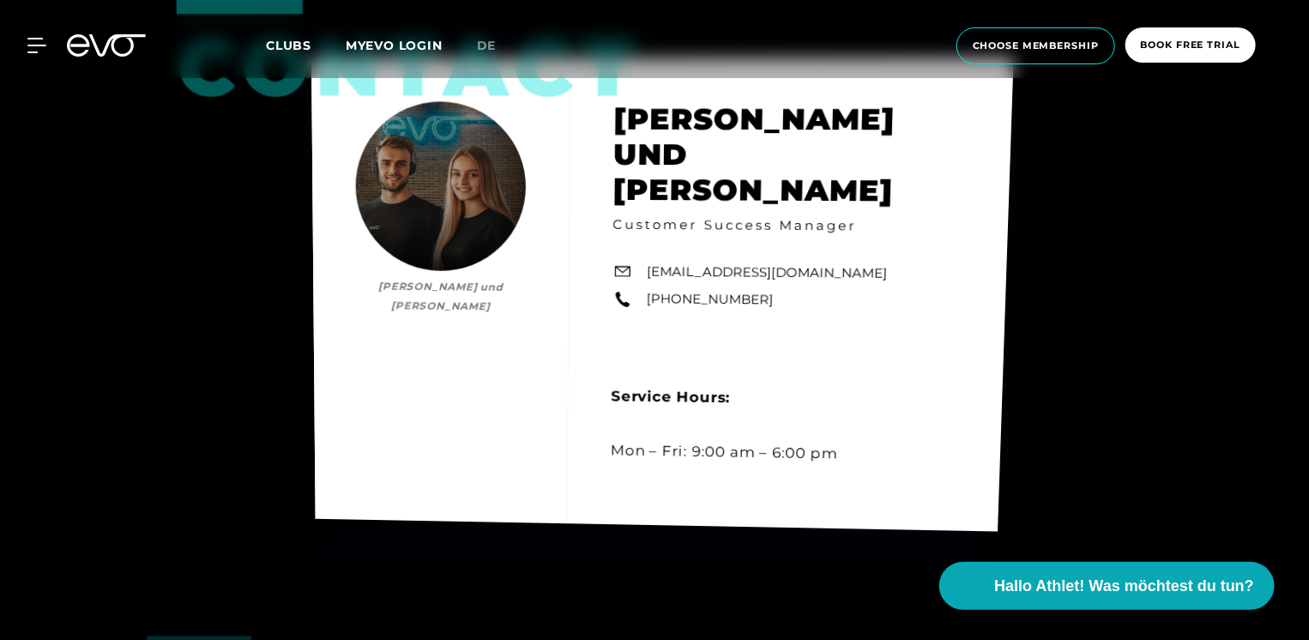
click at [739, 171] on div "Contact Timo und Lisa Timo und Lisa Customer Success Manager info@evofitness.de…" at bounding box center [662, 294] width 702 height 474
click at [712, 247] on div "Contact Timo und Lisa Timo und Lisa Customer Success Manager info@evofitness.de…" at bounding box center [661, 294] width 701 height 474
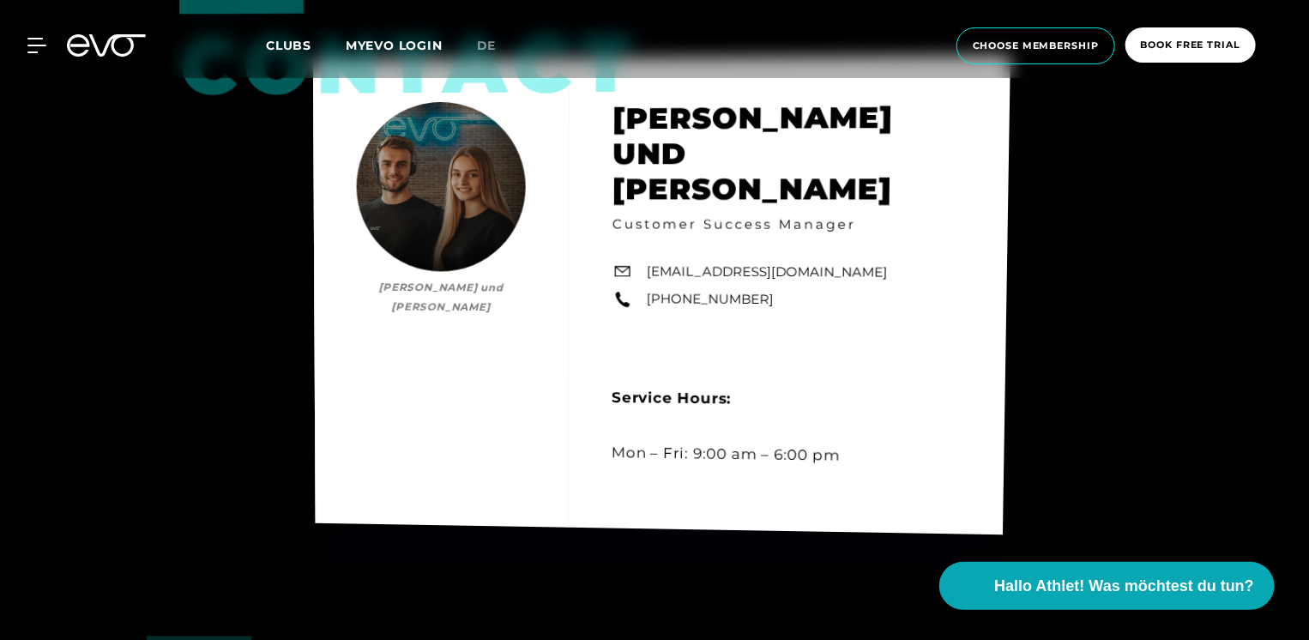
click at [714, 262] on link "info@evofitness.de" at bounding box center [767, 272] width 241 height 21
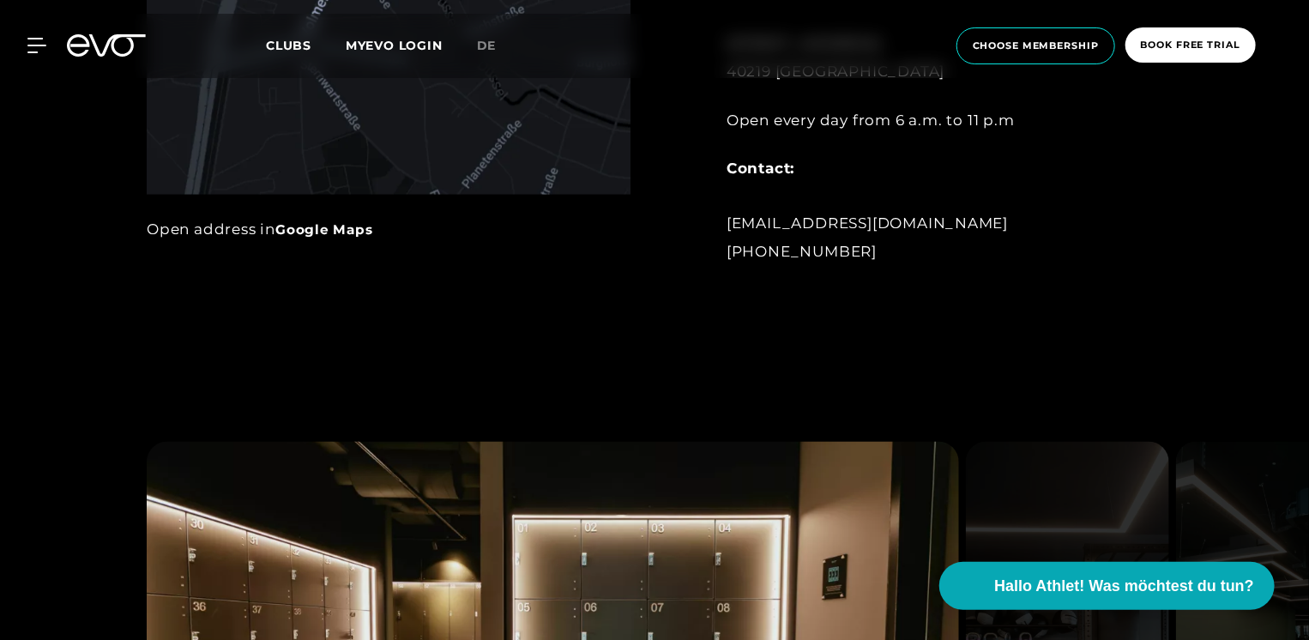
scroll to position [1025, 0]
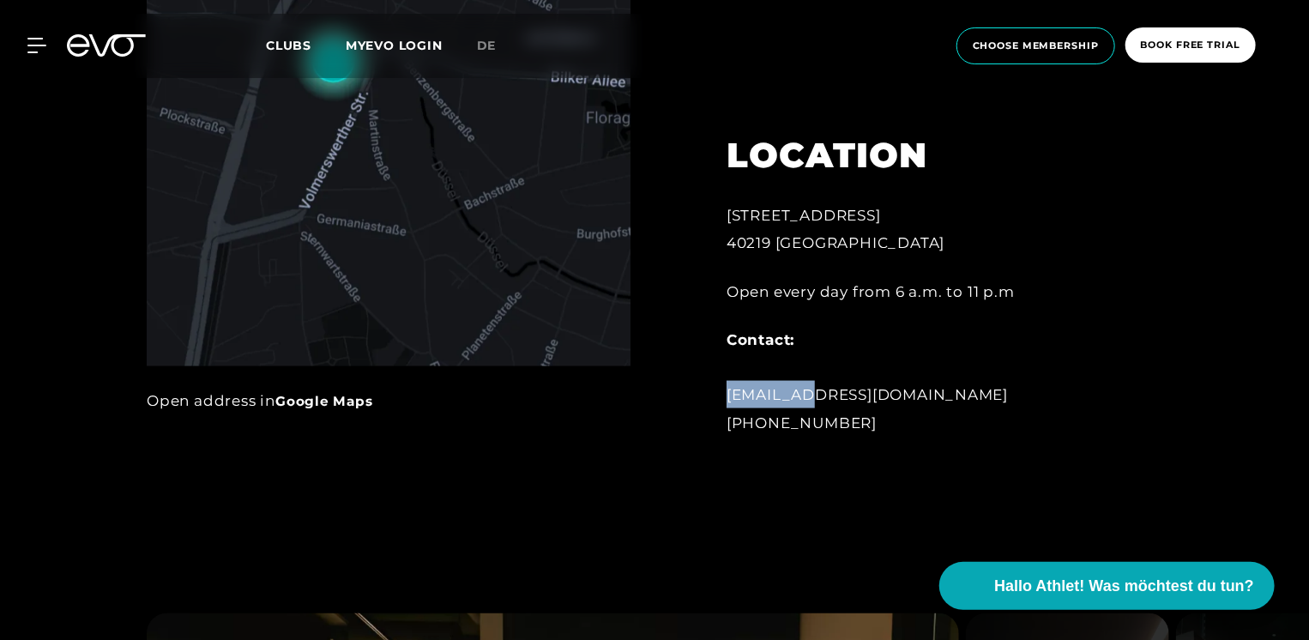
drag, startPoint x: 725, startPoint y: 393, endPoint x: 797, endPoint y: 385, distance: 72.5
click at [797, 385] on div "LOCATION Gladbacher Straße 6 40219 Düsseldorf Open every day from 6 a.m. to 11 …" at bounding box center [914, 274] width 425 height 365
copy div "unterbilk"
